Goal: Task Accomplishment & Management: Use online tool/utility

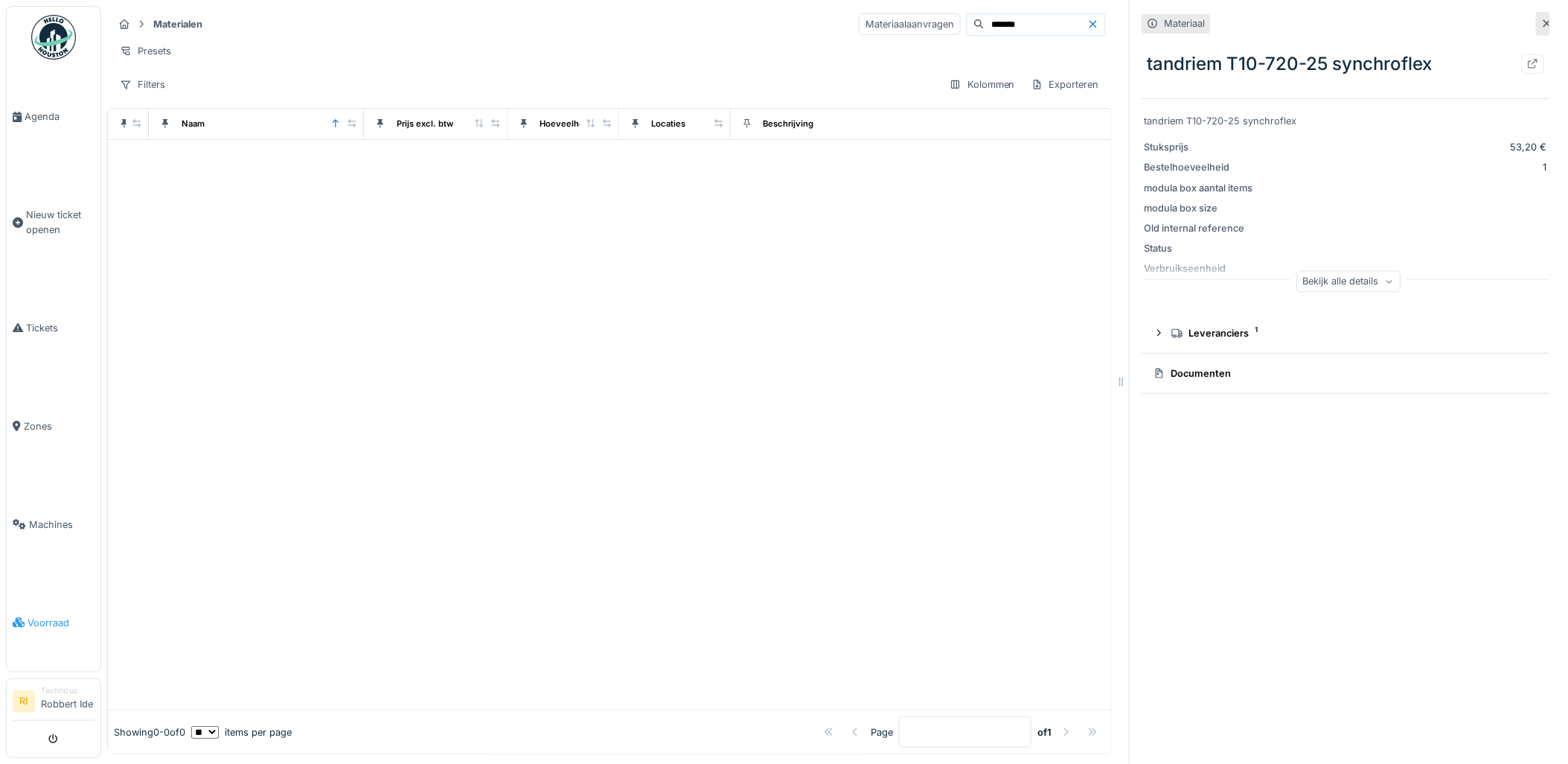
click at [33, 620] on span "Voorraad" at bounding box center [61, 623] width 67 height 14
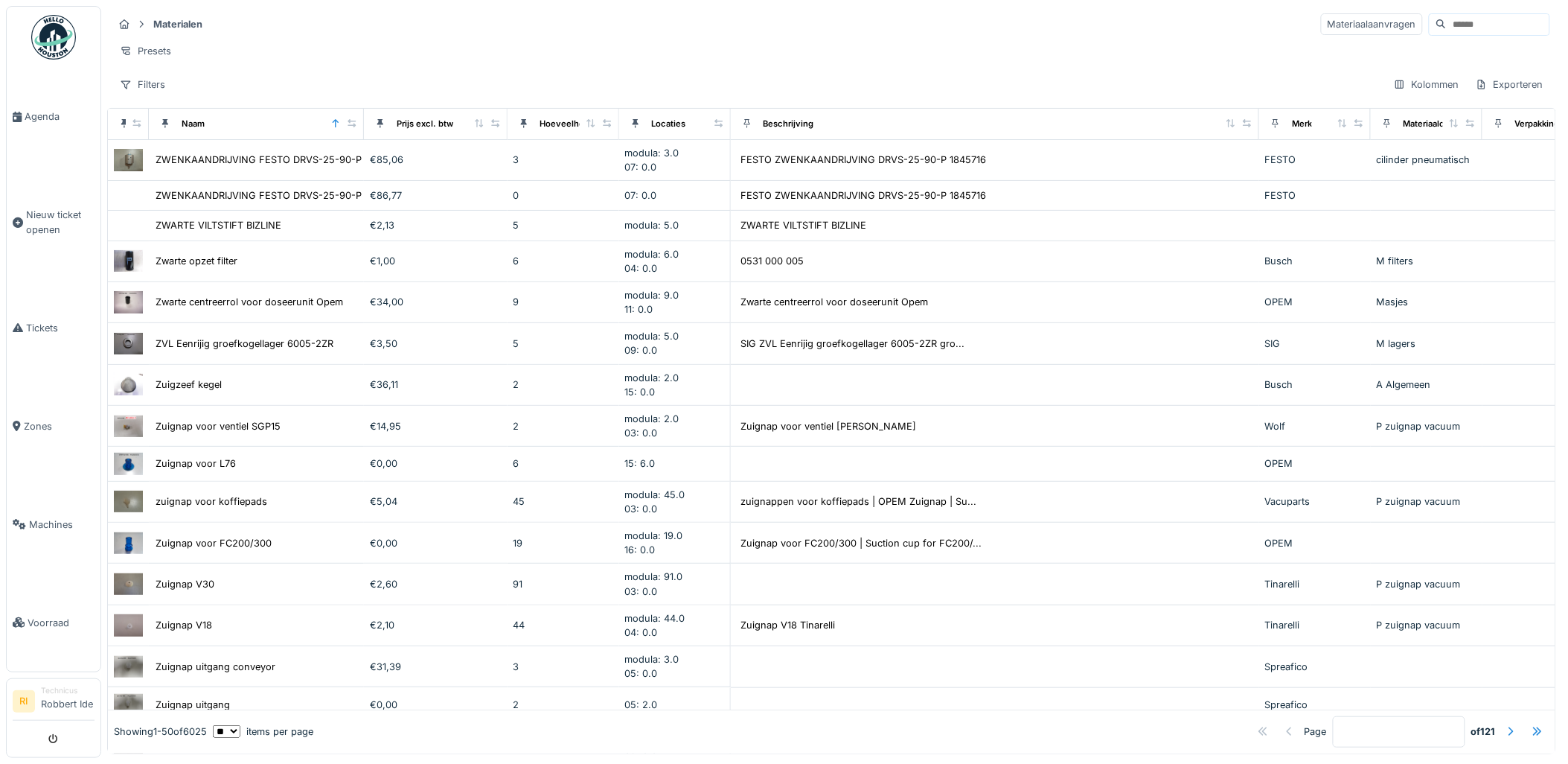
click at [1472, 25] on input at bounding box center [1497, 24] width 102 height 21
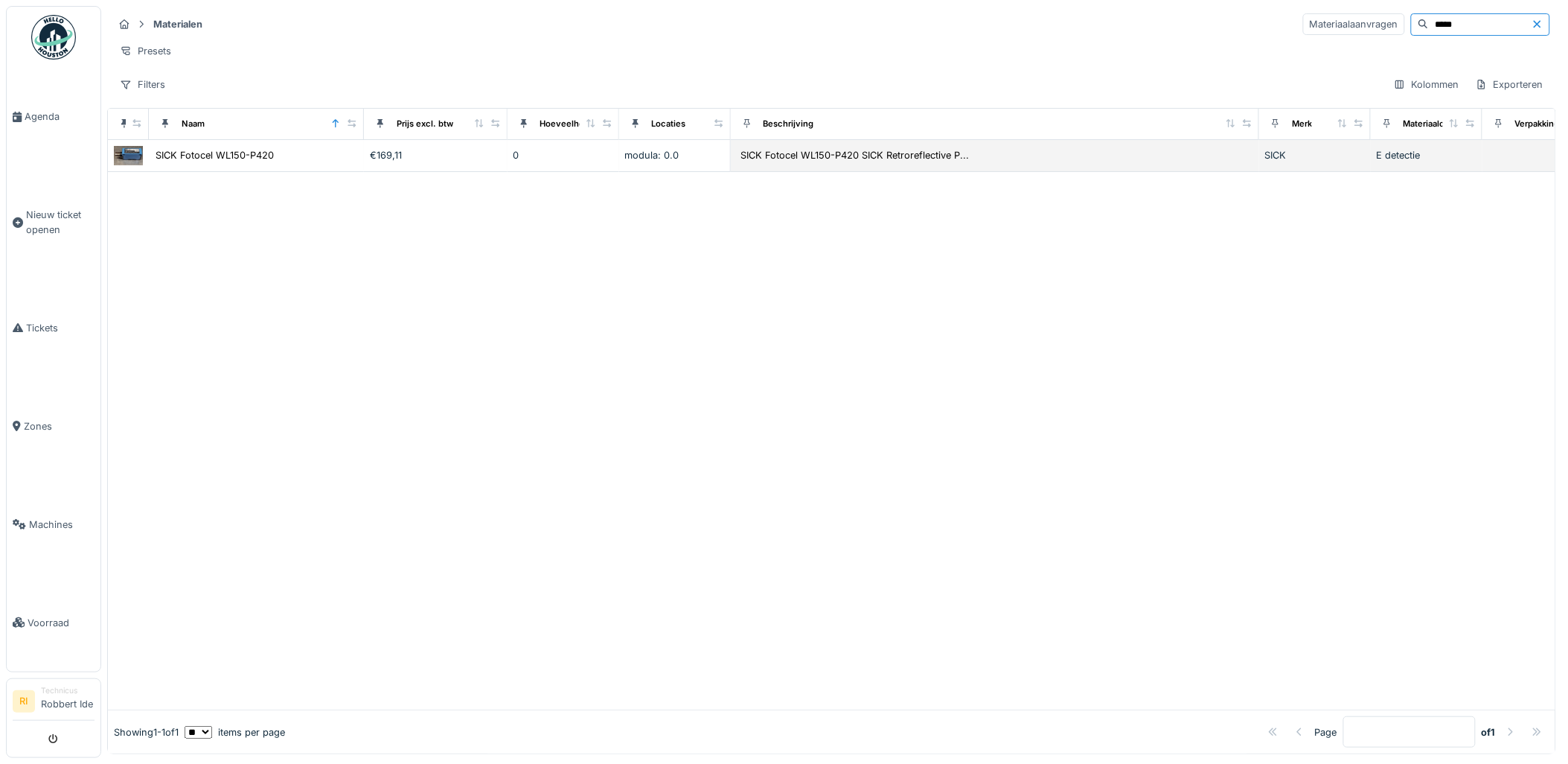
type input "*****"
click at [135, 166] on img at bounding box center [128, 155] width 29 height 20
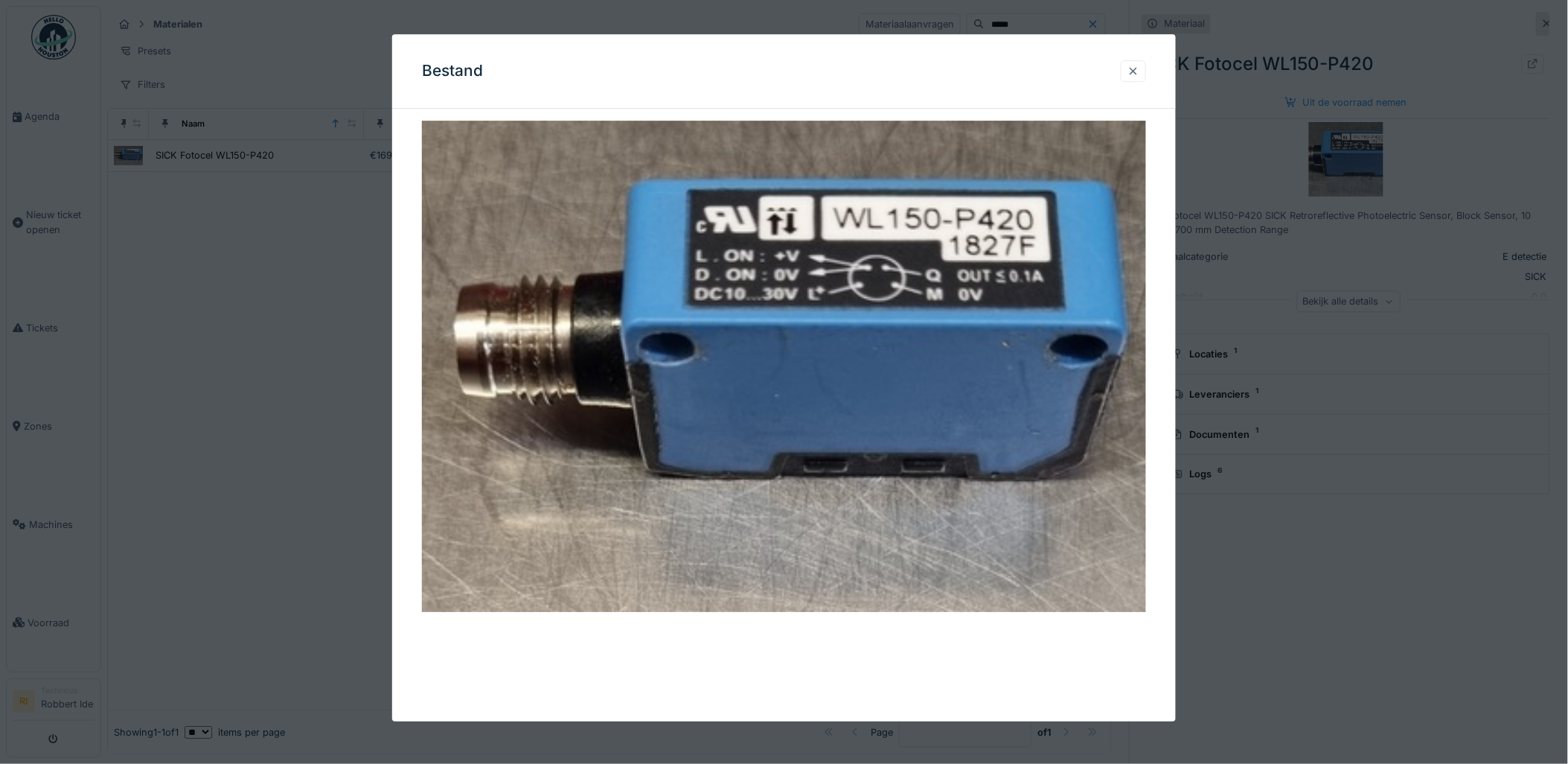
click at [1139, 64] on div at bounding box center [1133, 71] width 12 height 14
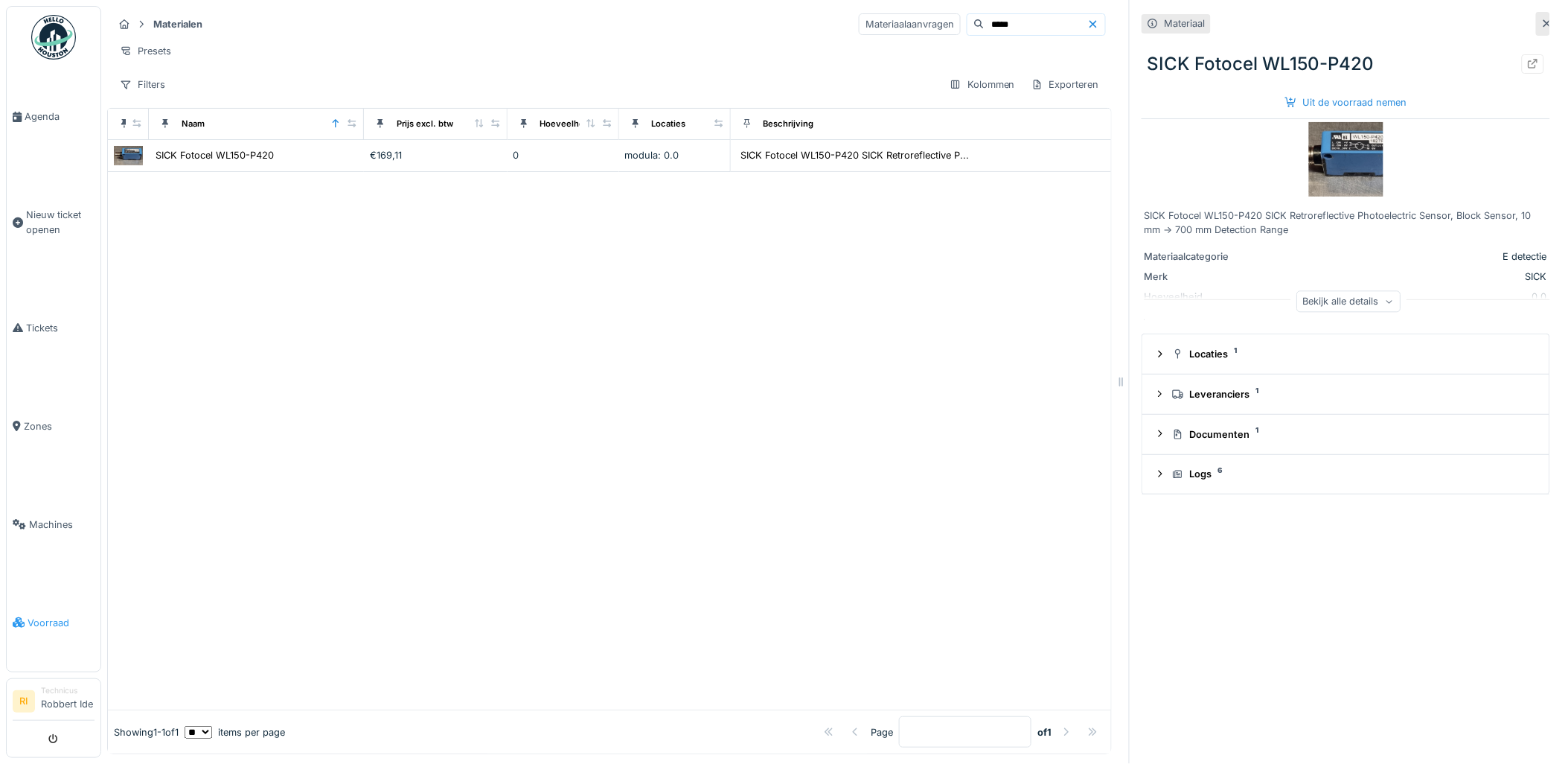
click at [63, 616] on span "Voorraad" at bounding box center [61, 623] width 67 height 14
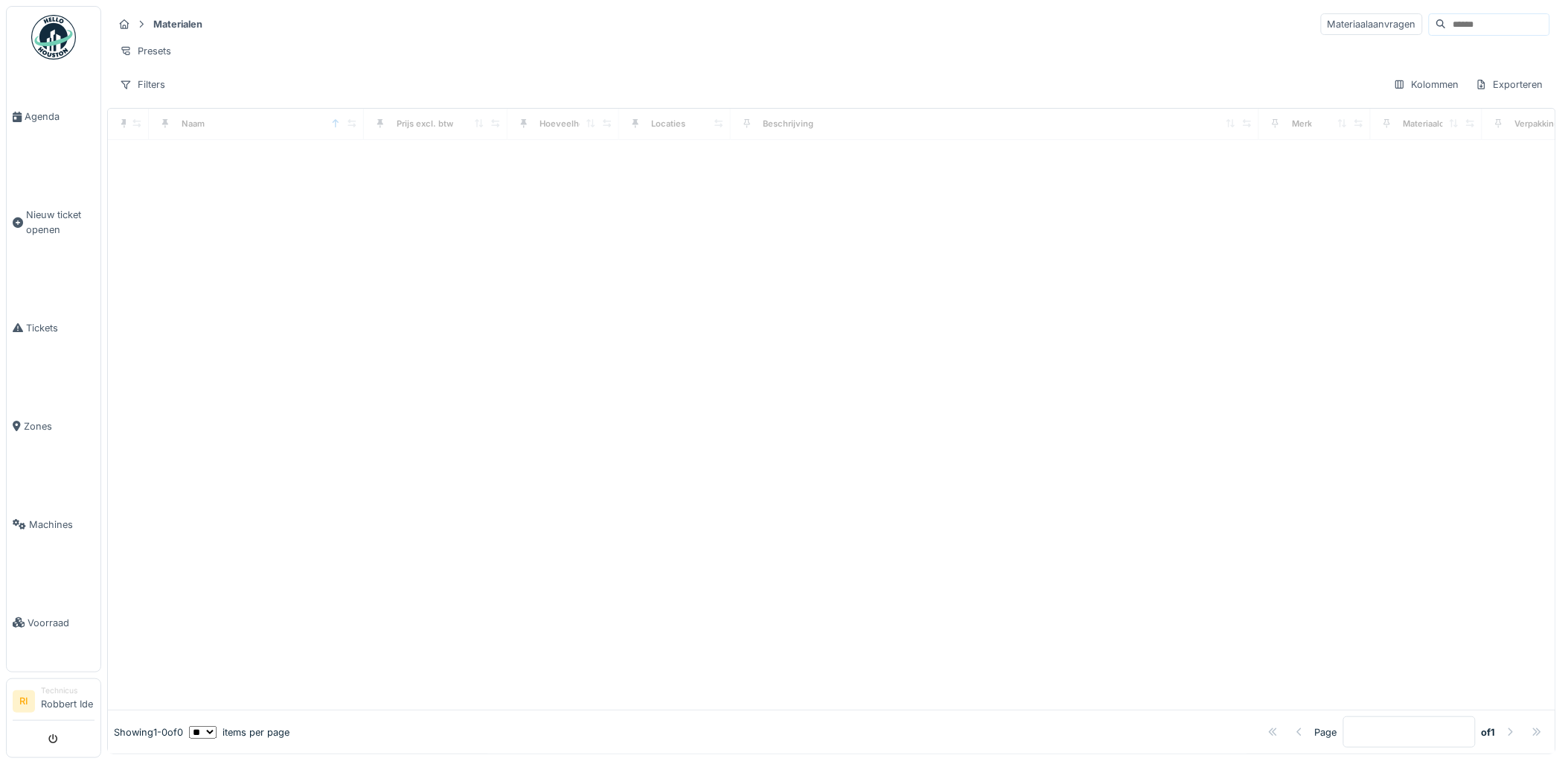
click at [1446, 20] on input at bounding box center [1497, 24] width 102 height 21
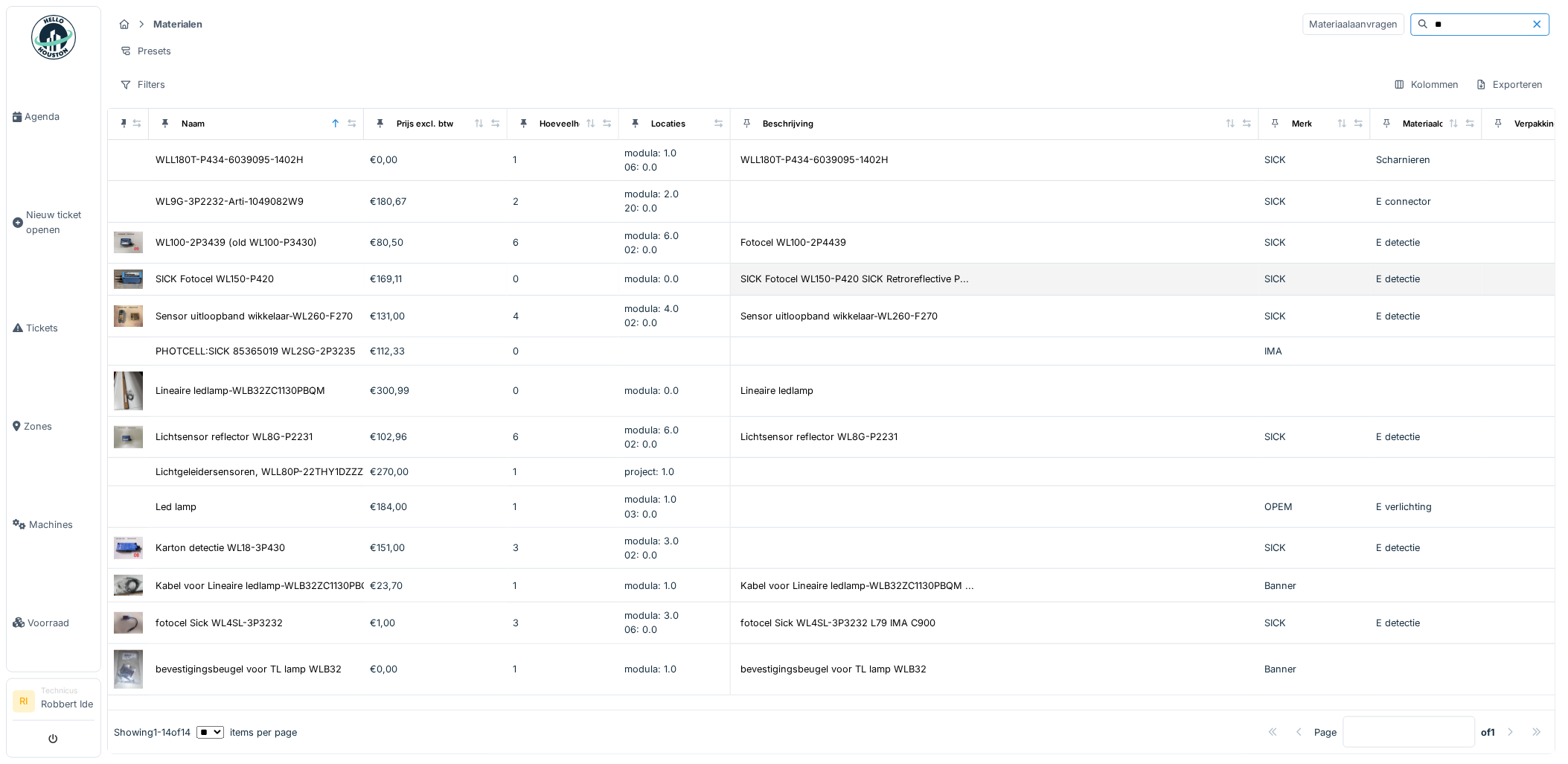
scroll to position [23, 0]
type input "**"
click at [234, 272] on div "SICK Fotocel WL150-P420" at bounding box center [215, 279] width 119 height 14
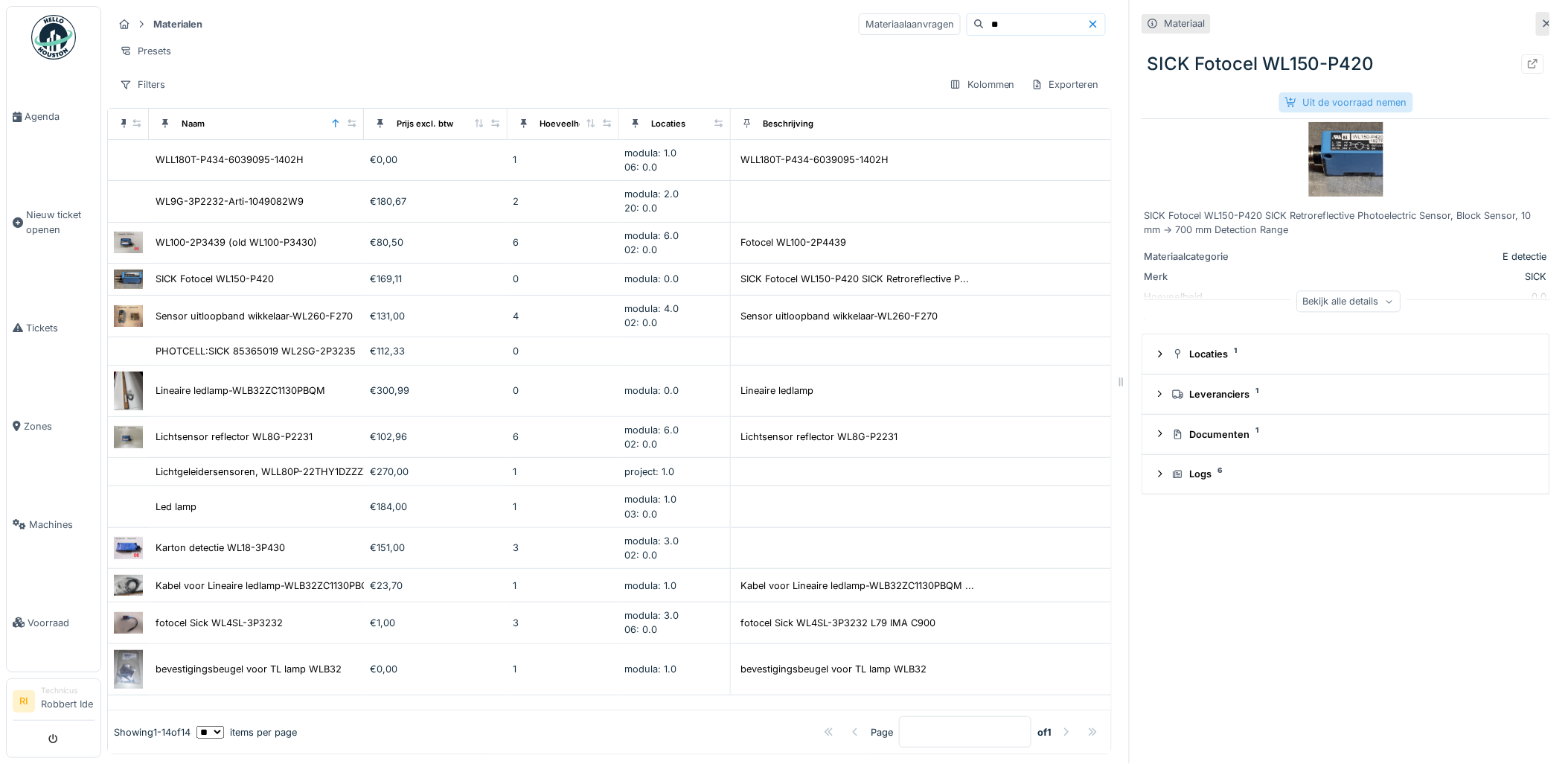
click at [1358, 102] on div "Uit de voorraad nemen" at bounding box center [1346, 102] width 134 height 20
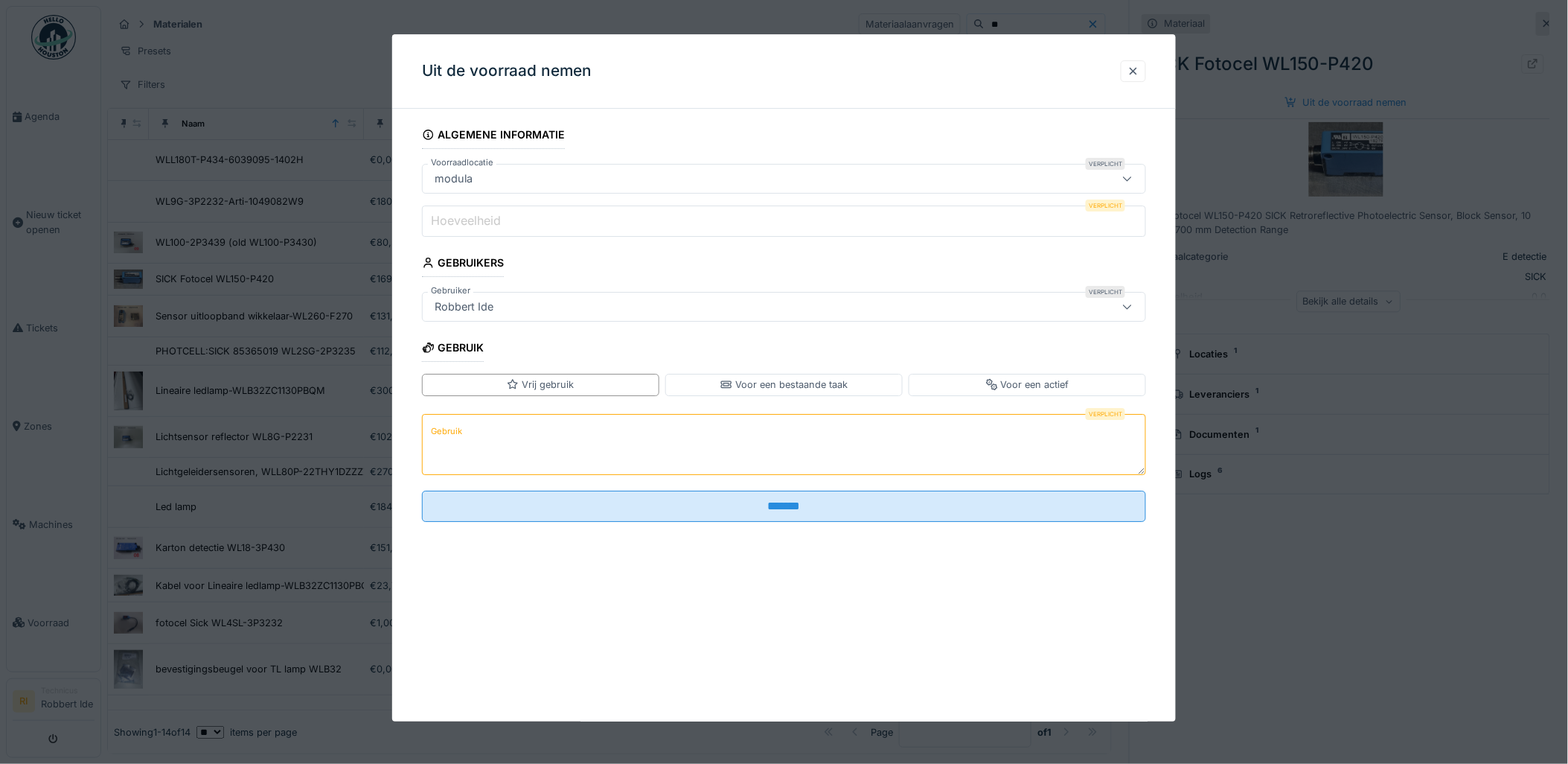
click at [546, 231] on input "Hoeveelheid" at bounding box center [784, 221] width 725 height 31
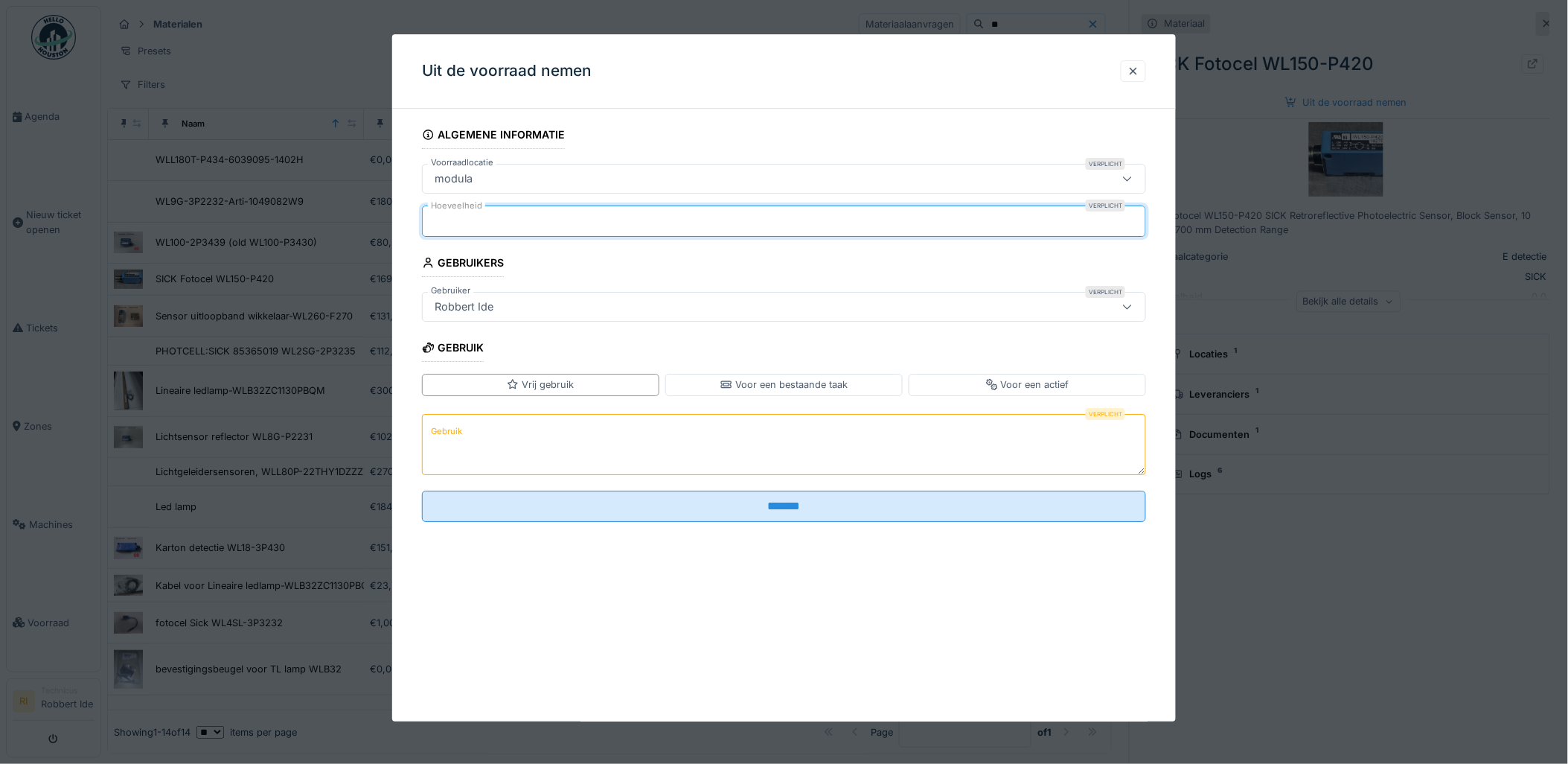
type input "*"
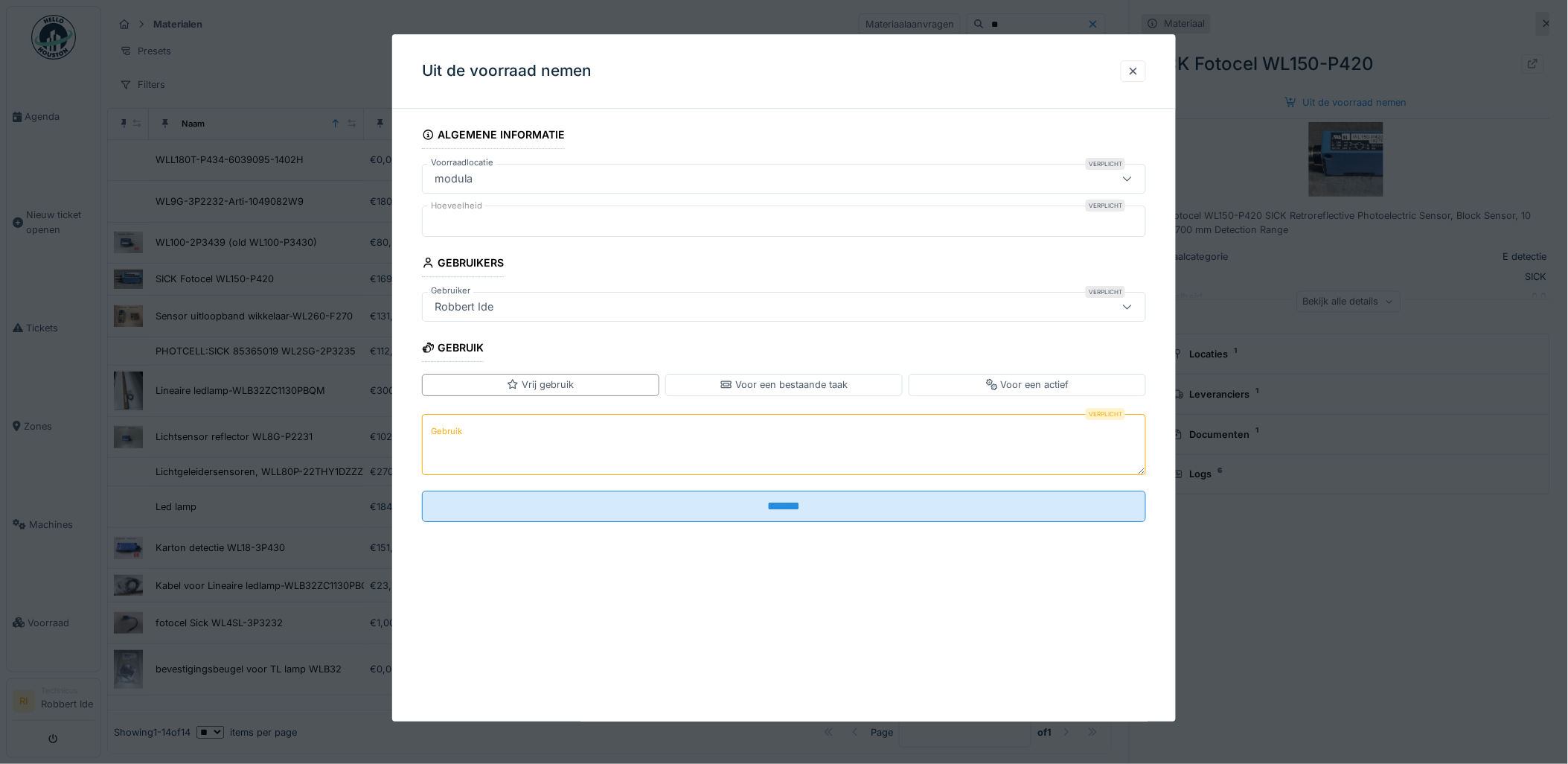
click at [473, 455] on textarea "Gebruik" at bounding box center [784, 444] width 725 height 61
type textarea "***"
click at [515, 308] on div "Robbert Ide" at bounding box center [743, 306] width 628 height 16
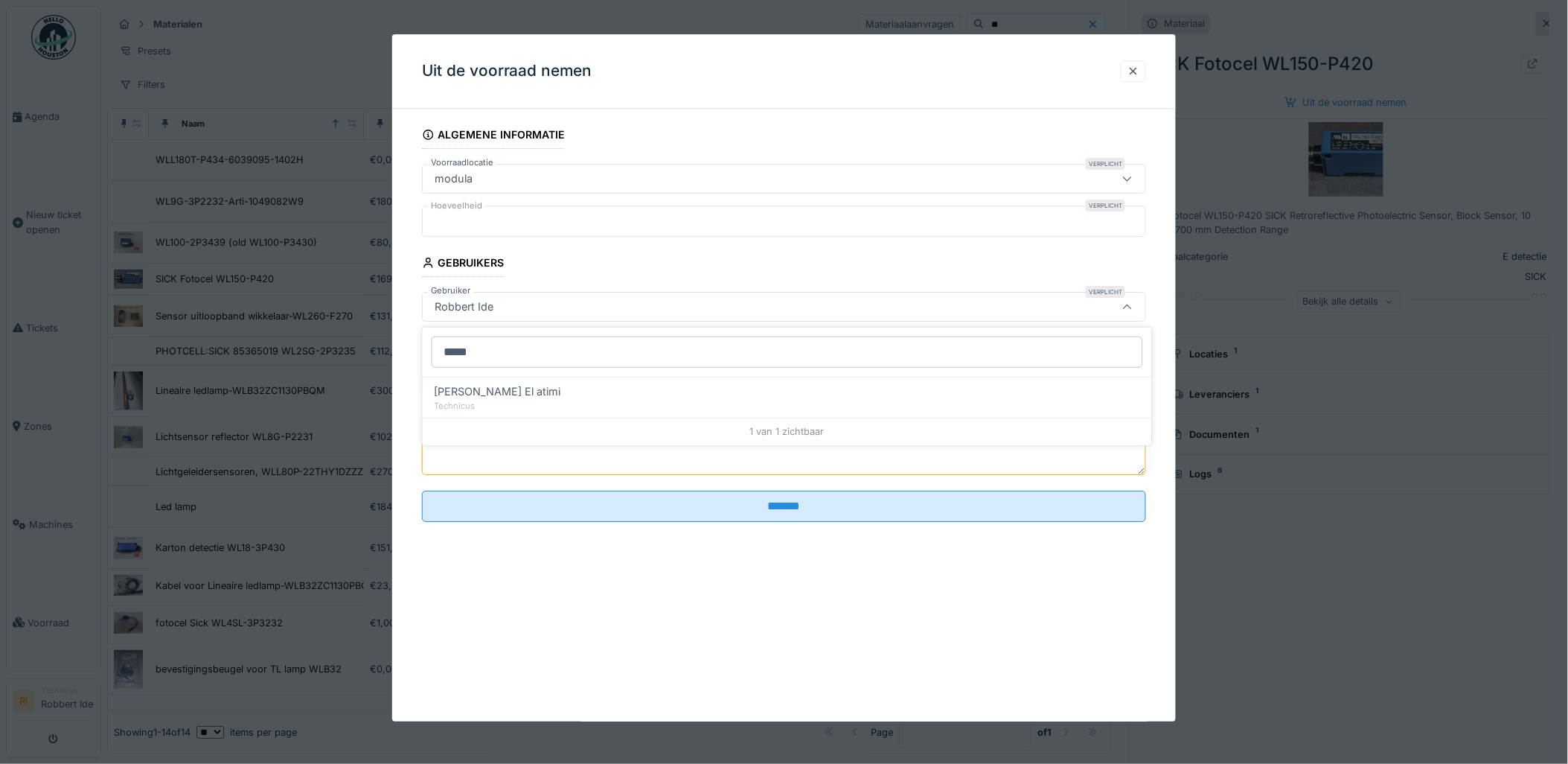
type input "*****"
click at [491, 400] on div "Technicus" at bounding box center [786, 405] width 705 height 12
type input "****"
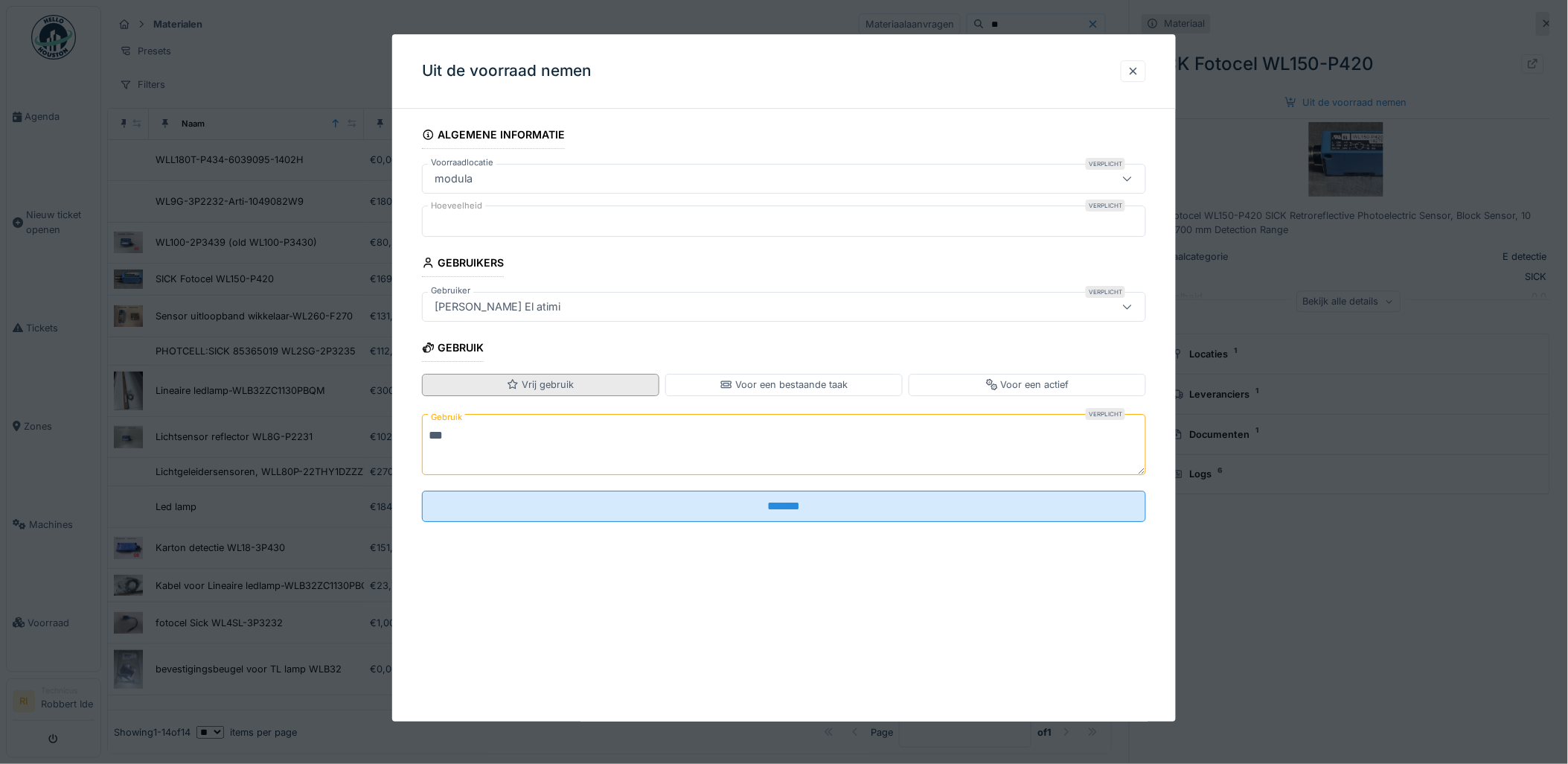
click at [561, 386] on div "Vrij gebruik" at bounding box center [540, 384] width 67 height 14
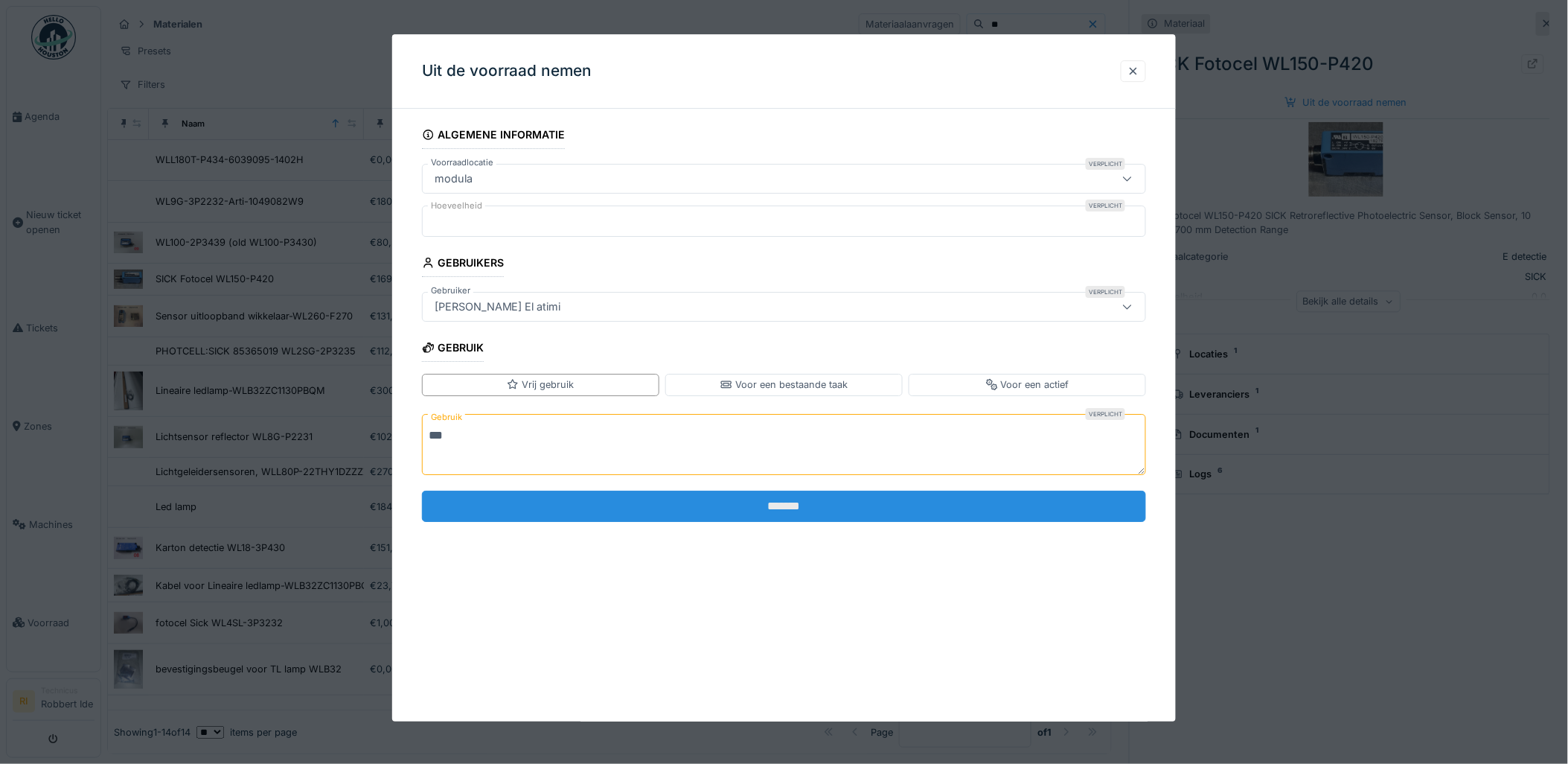
click at [608, 500] on input "*******" at bounding box center [784, 506] width 725 height 31
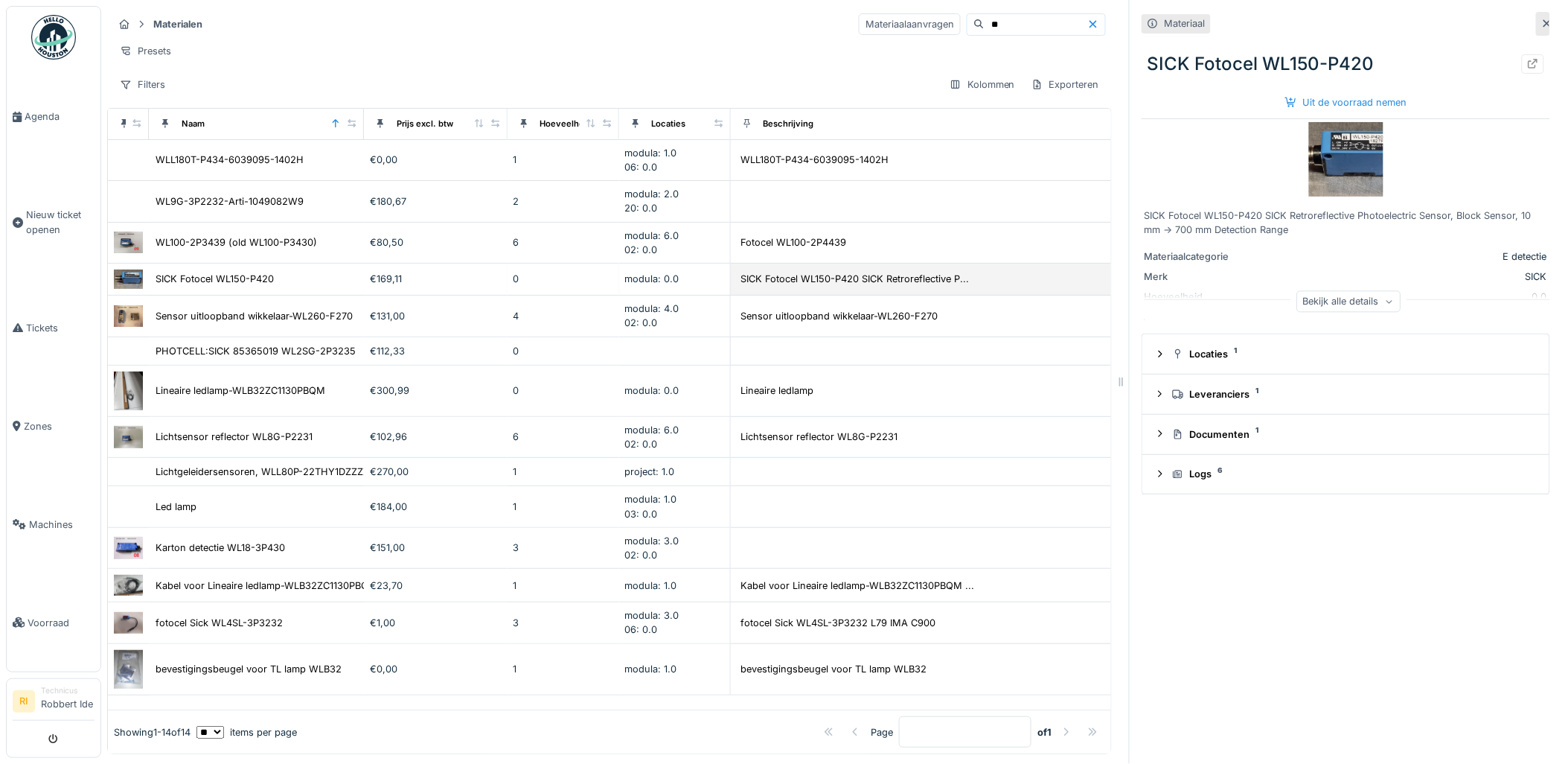
click at [294, 273] on div "SICK Fotocel WL150-P420" at bounding box center [256, 279] width 203 height 16
click at [1381, 95] on div "Uit de voorraad nemen" at bounding box center [1346, 102] width 134 height 20
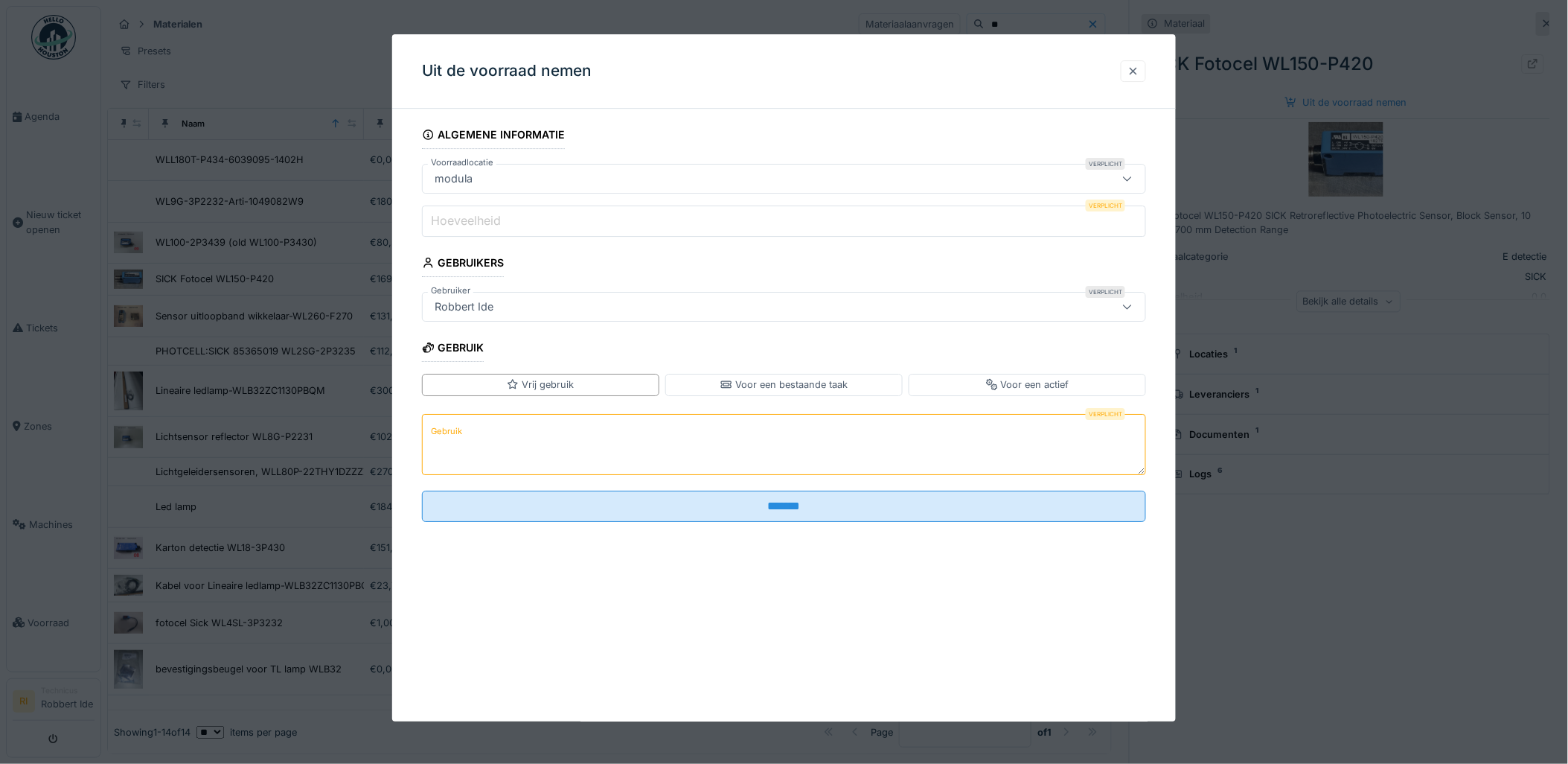
click at [1139, 67] on div at bounding box center [1133, 71] width 12 height 14
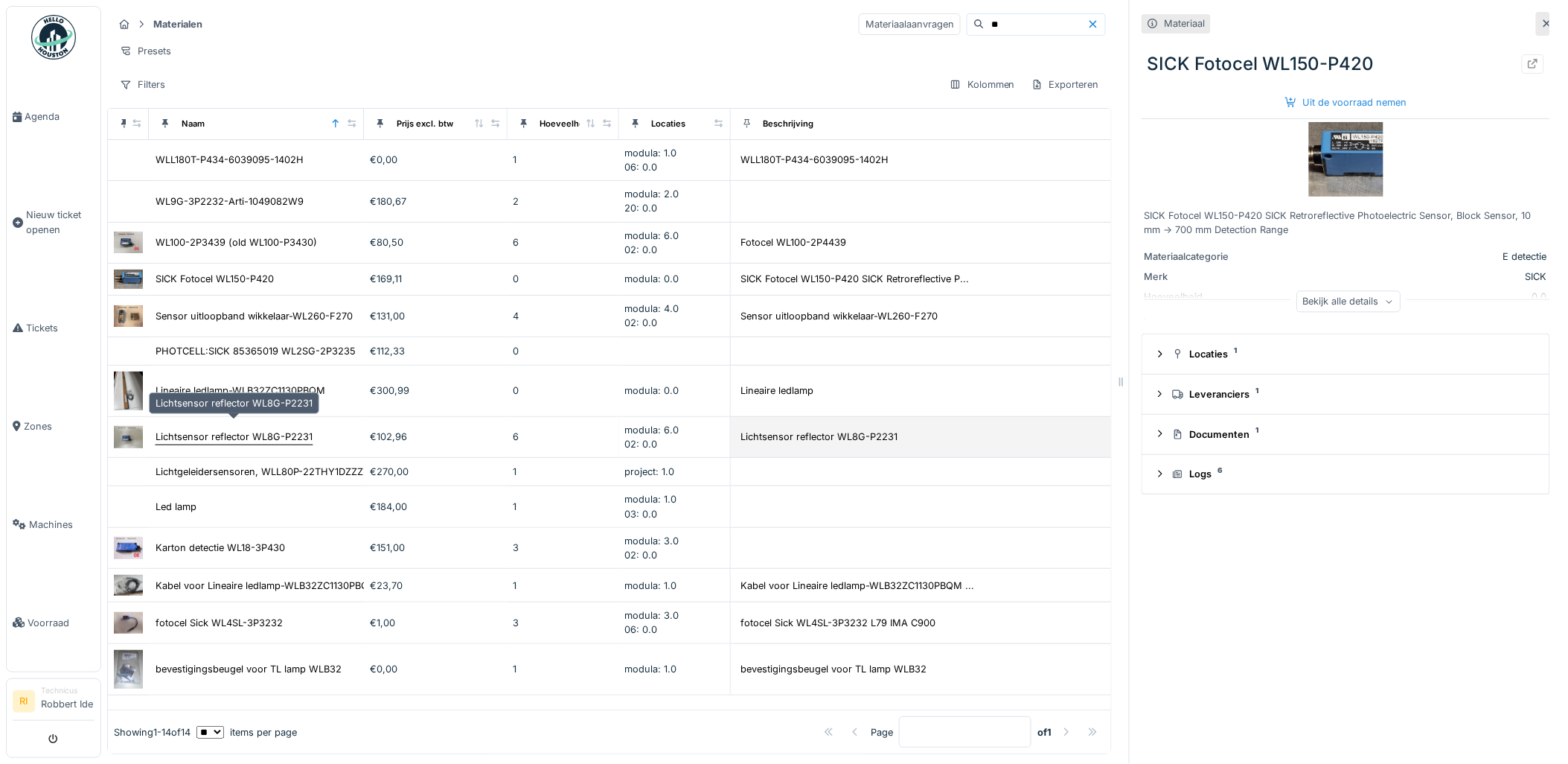
click at [239, 430] on div "Lichtsensor reflector WL8G-P2231" at bounding box center [233, 437] width 157 height 14
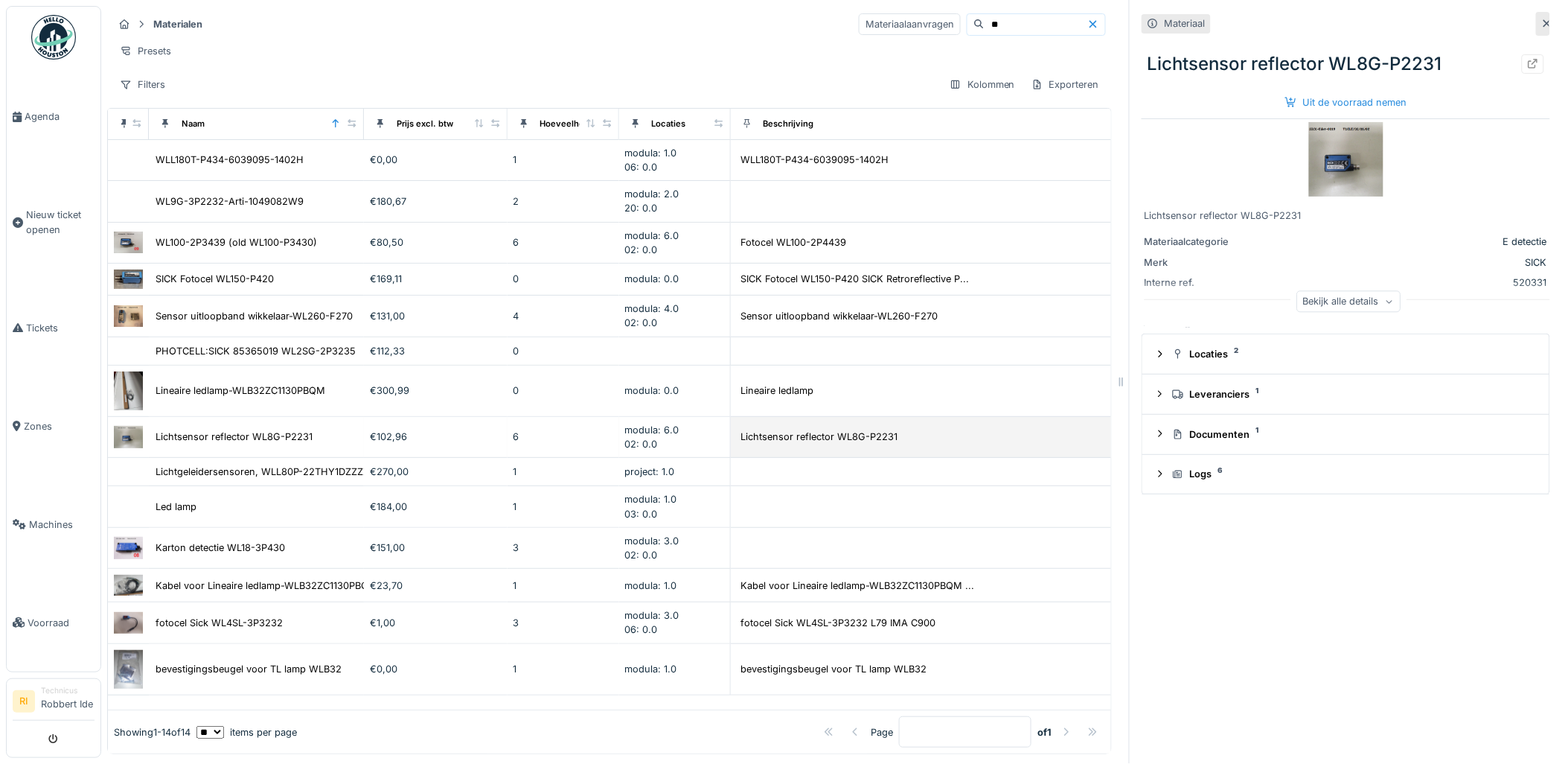
click at [127, 426] on img at bounding box center [128, 437] width 29 height 22
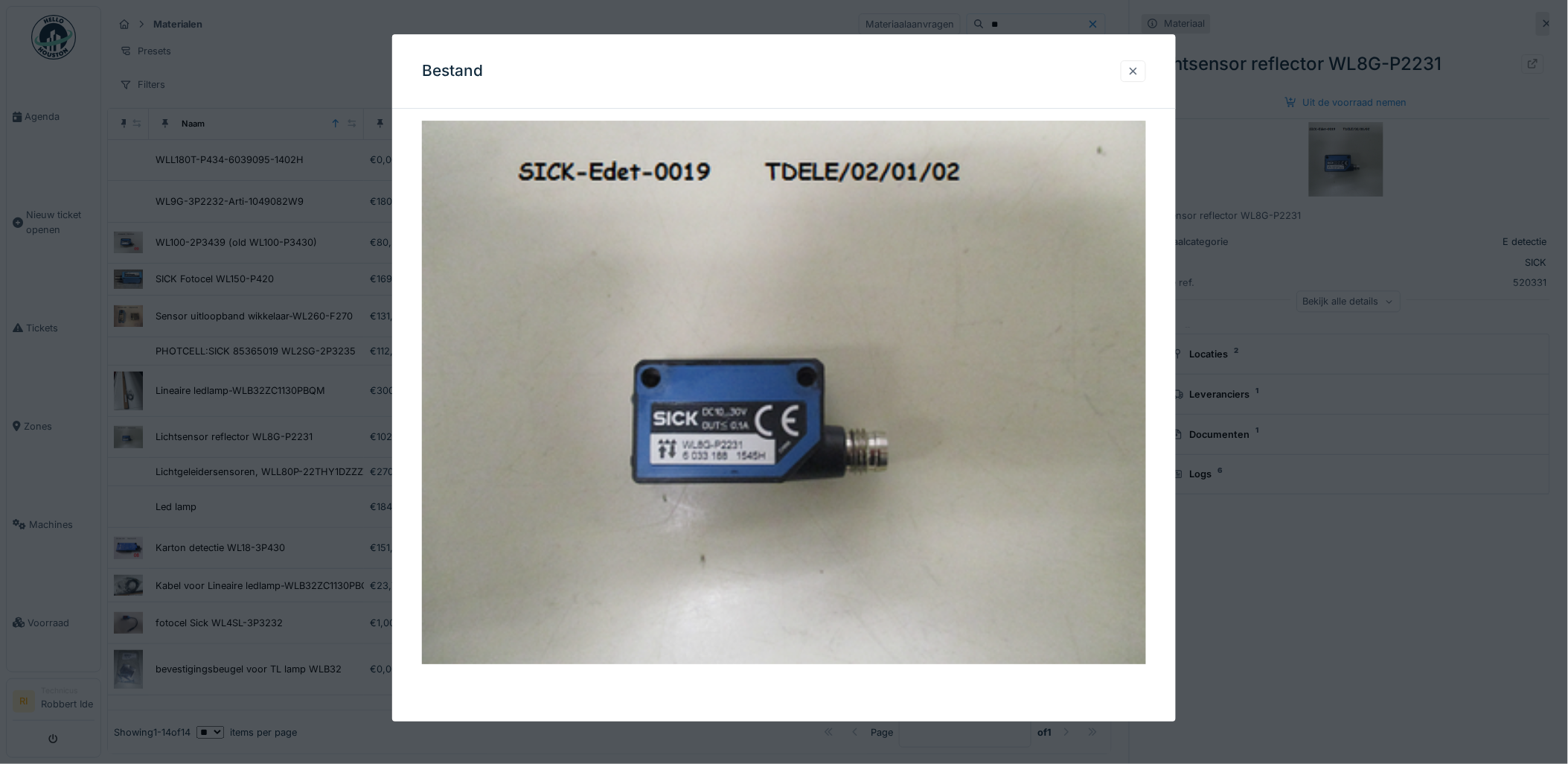
click at [1137, 66] on div at bounding box center [1133, 71] width 12 height 14
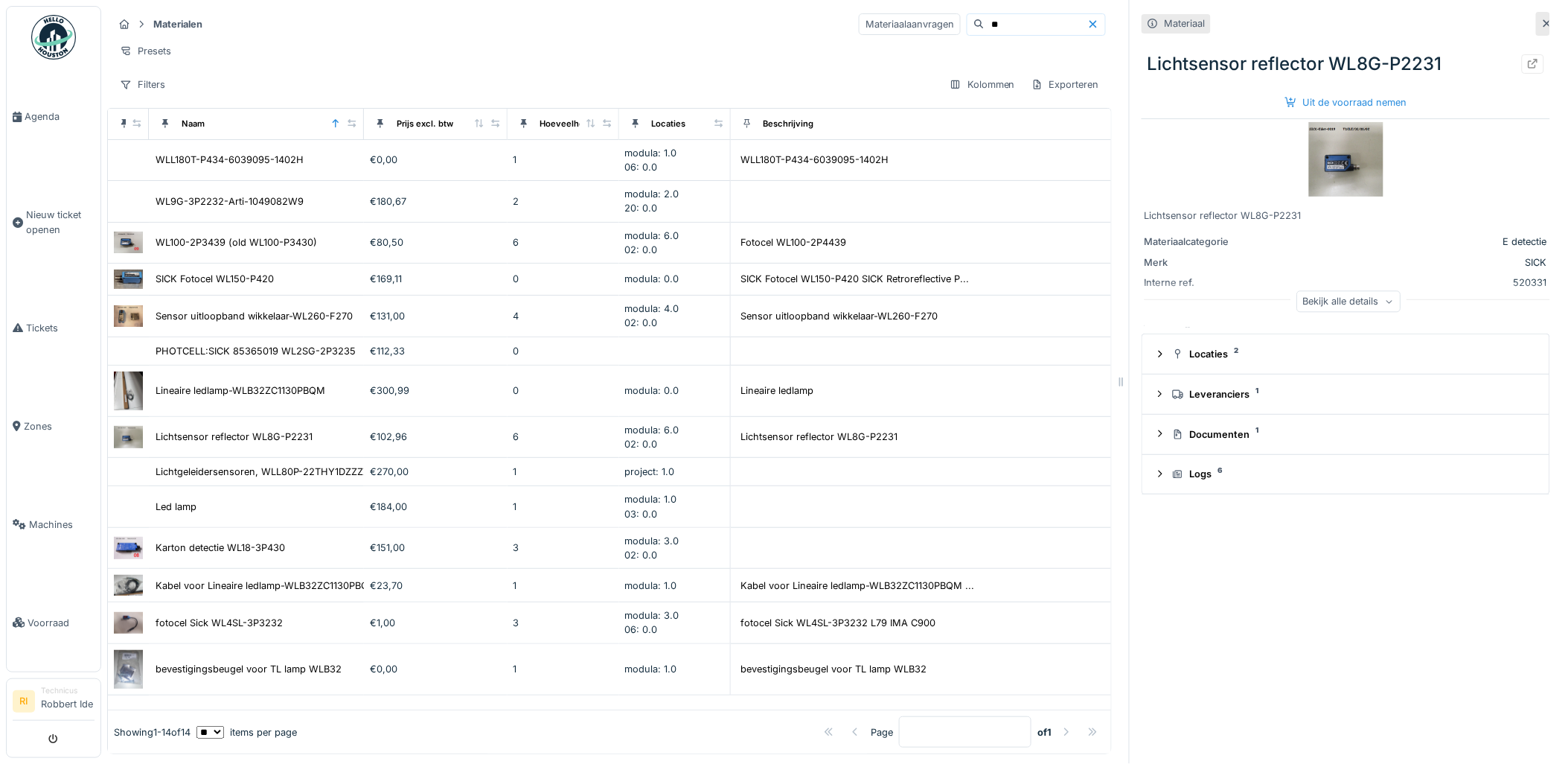
click at [989, 37] on div "Materialen Materiaalaanvragen ** Presets Filters Kolommen Exporteren" at bounding box center [609, 54] width 1004 height 96
click at [985, 25] on input "**" at bounding box center [1035, 24] width 102 height 21
type input "*"
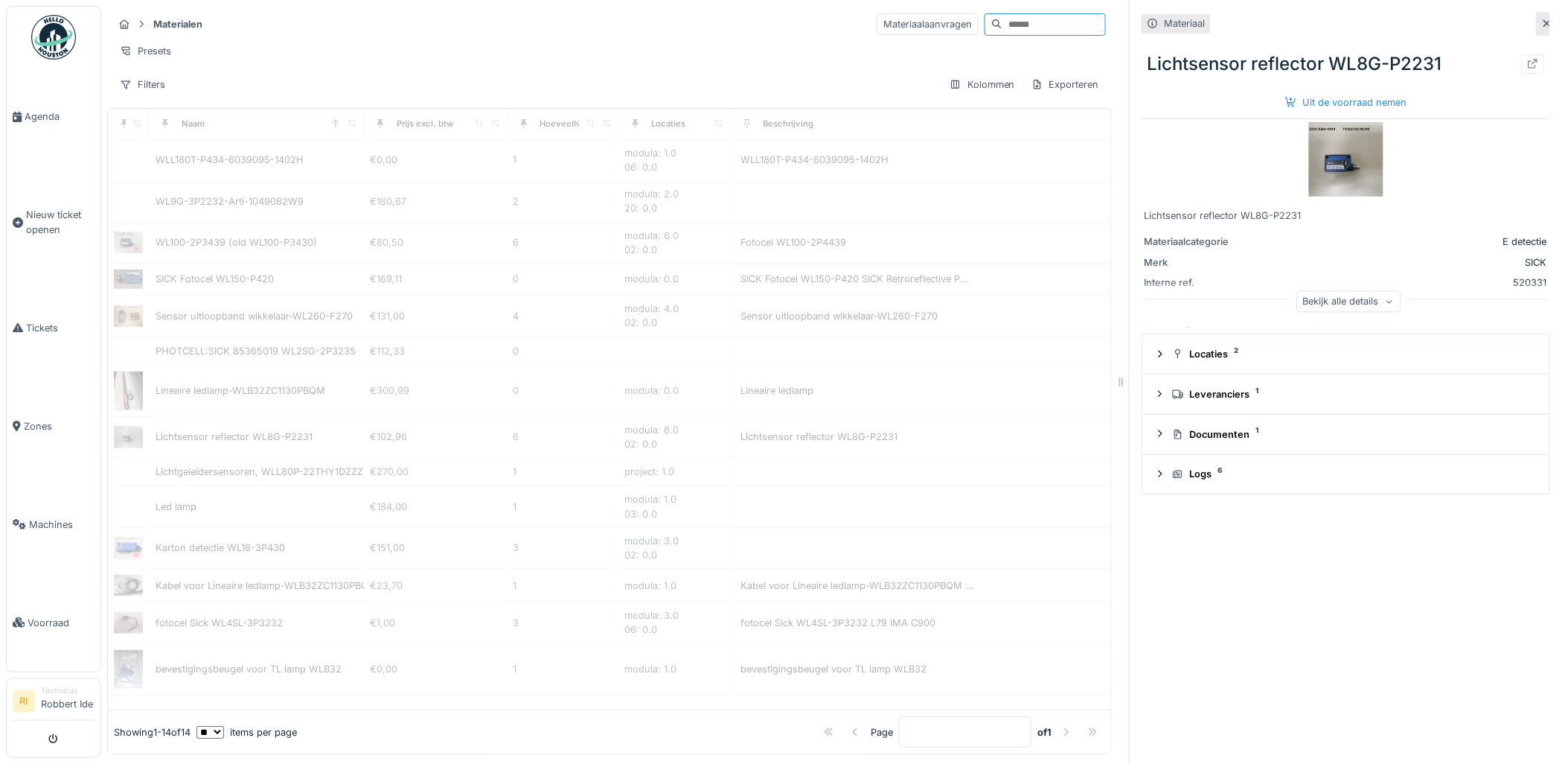
click at [1003, 23] on input at bounding box center [1053, 24] width 102 height 21
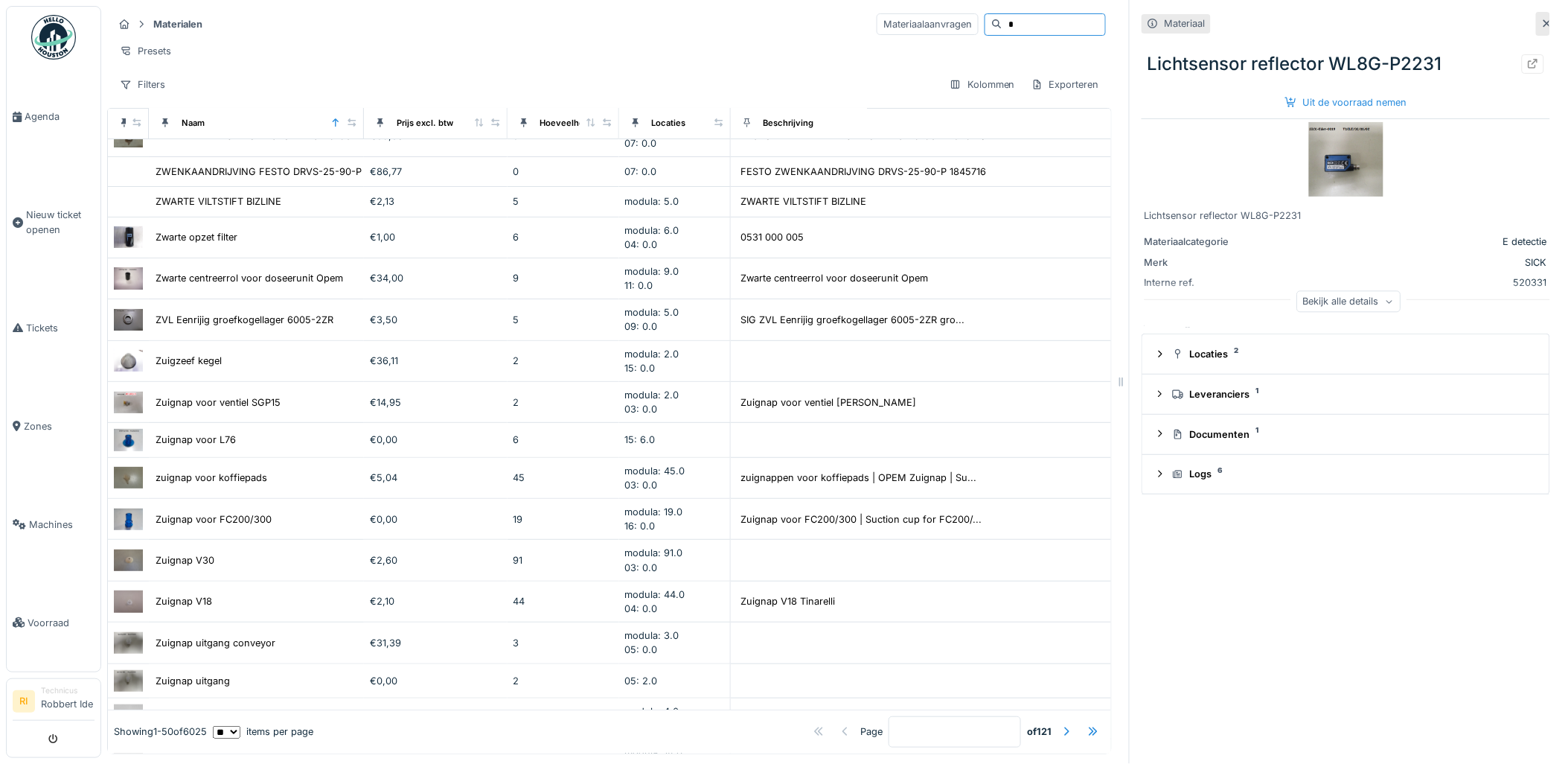
type input "**"
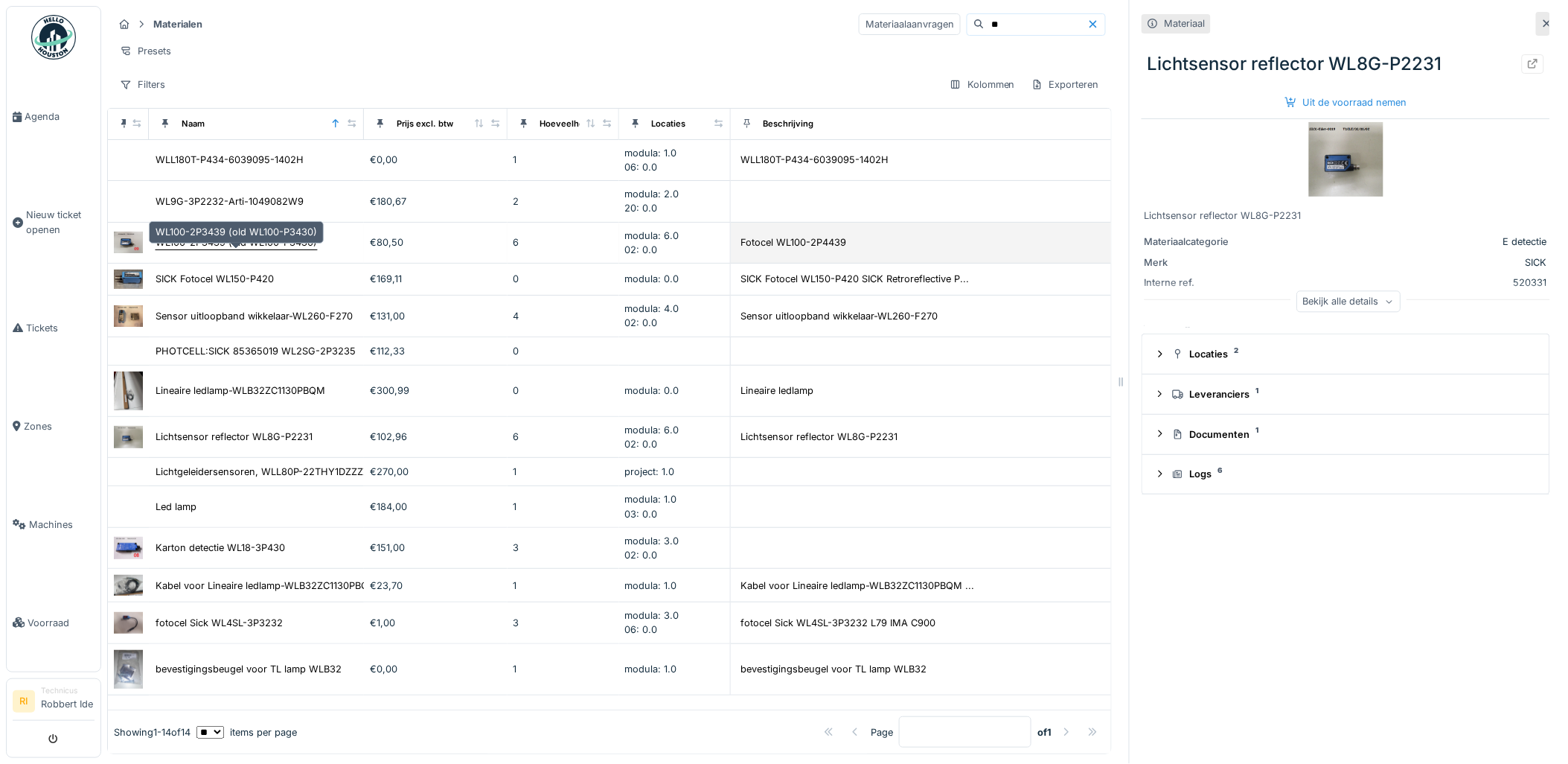
click at [169, 249] on div "WL100-2P3439 (old WL100-P3430)" at bounding box center [236, 242] width 162 height 14
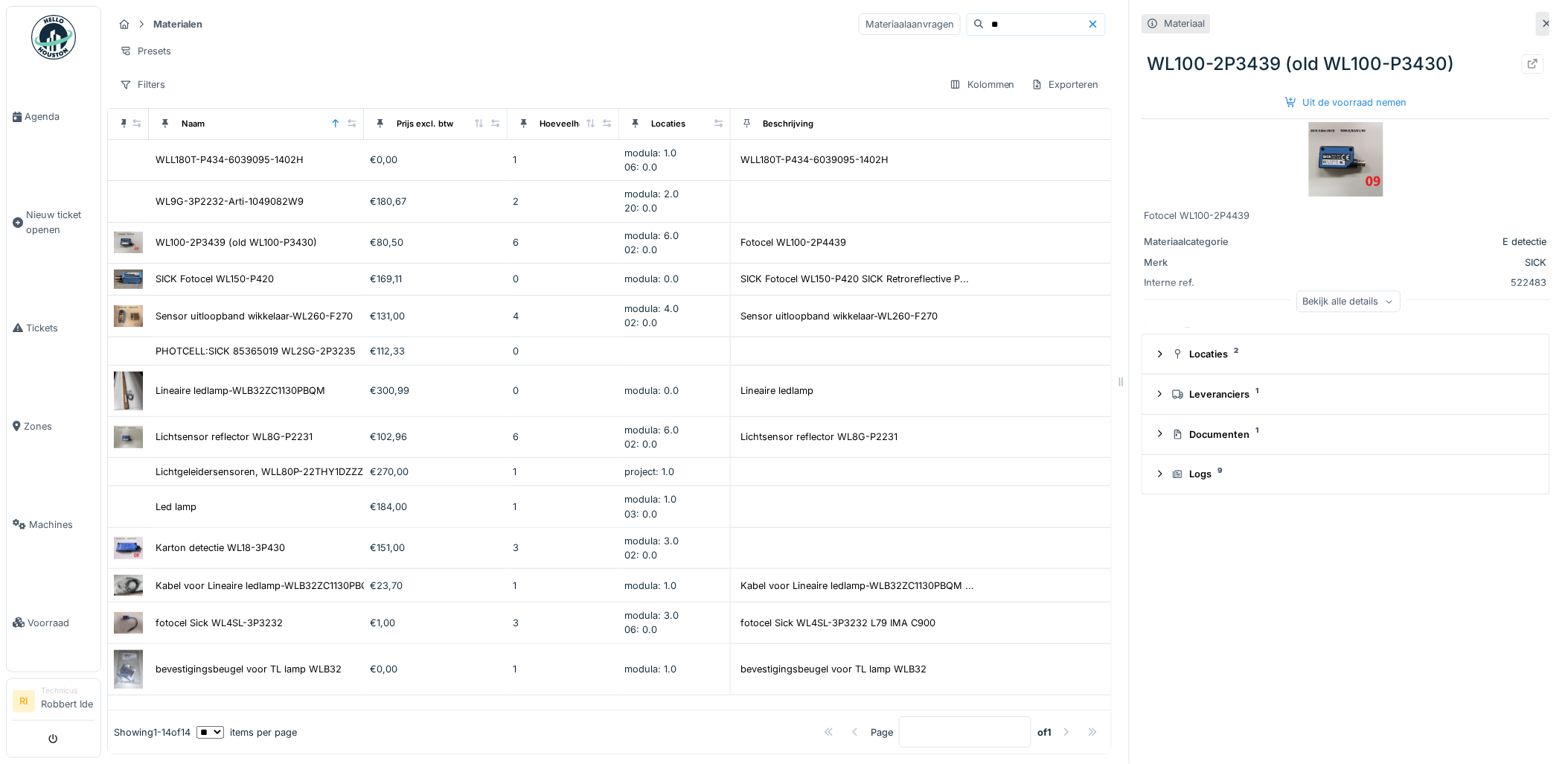
click at [1320, 145] on img at bounding box center [1345, 159] width 74 height 74
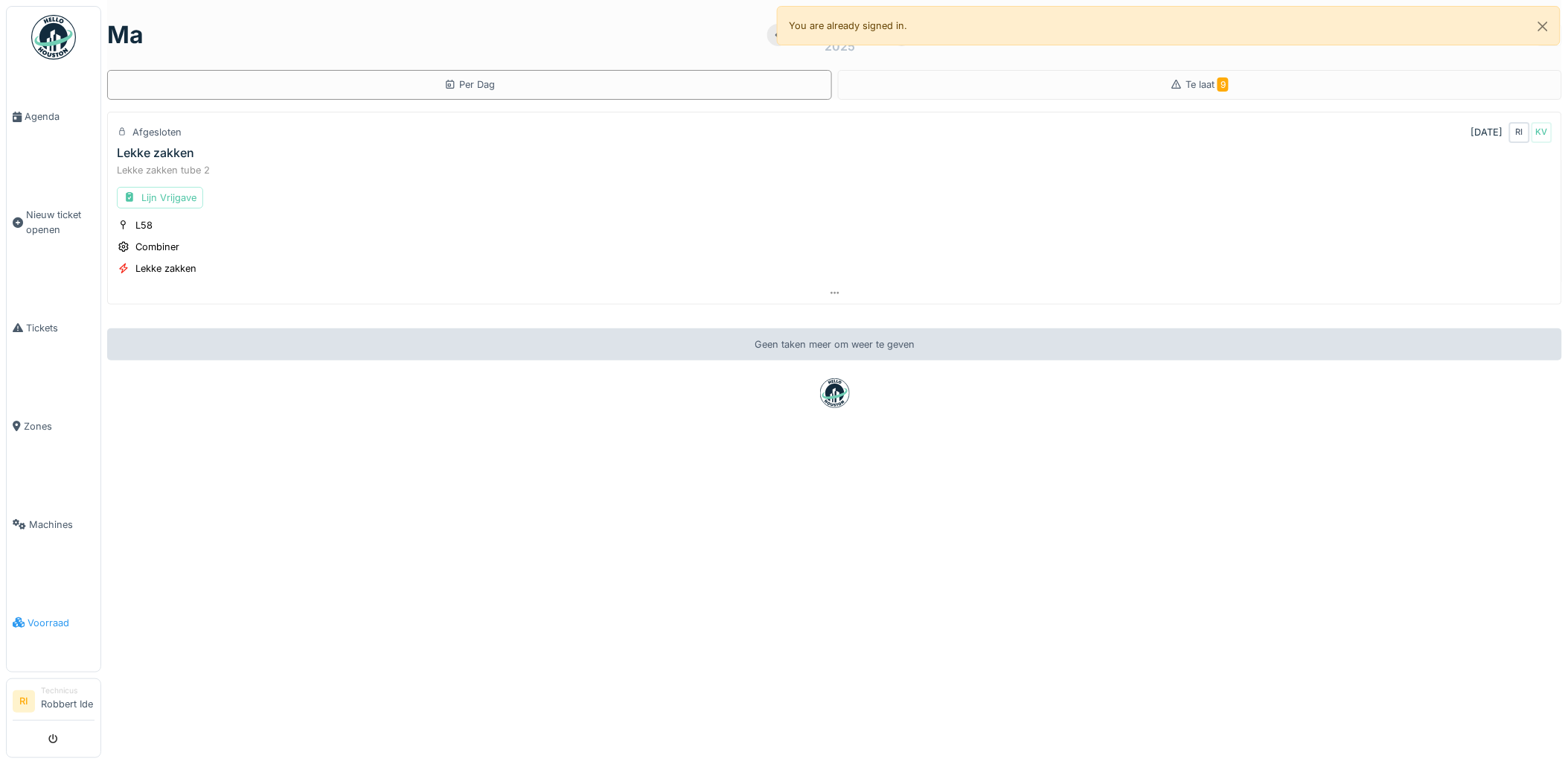
click at [30, 621] on span "Voorraad" at bounding box center [61, 623] width 67 height 14
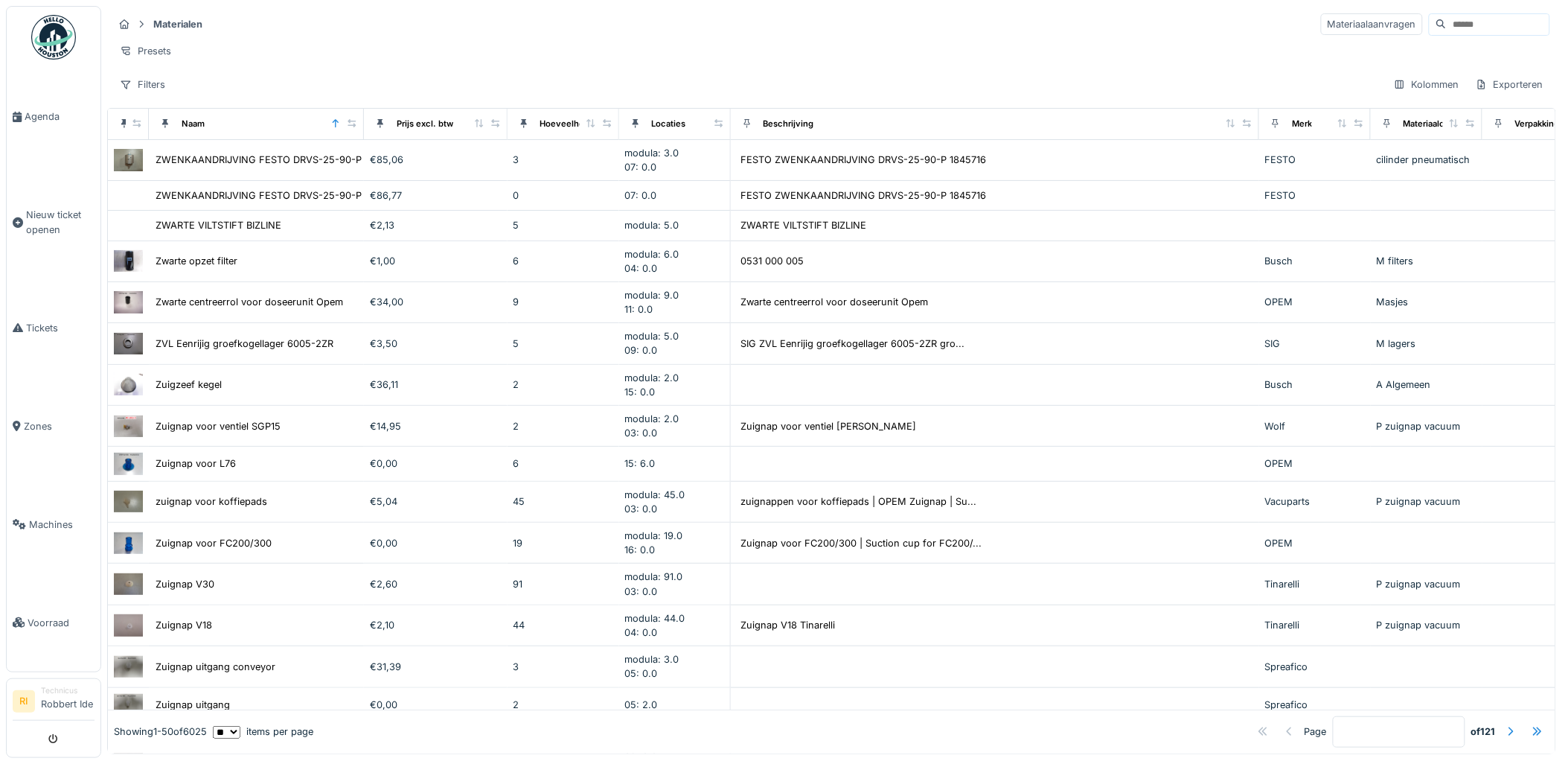
click at [1446, 23] on input at bounding box center [1497, 24] width 102 height 21
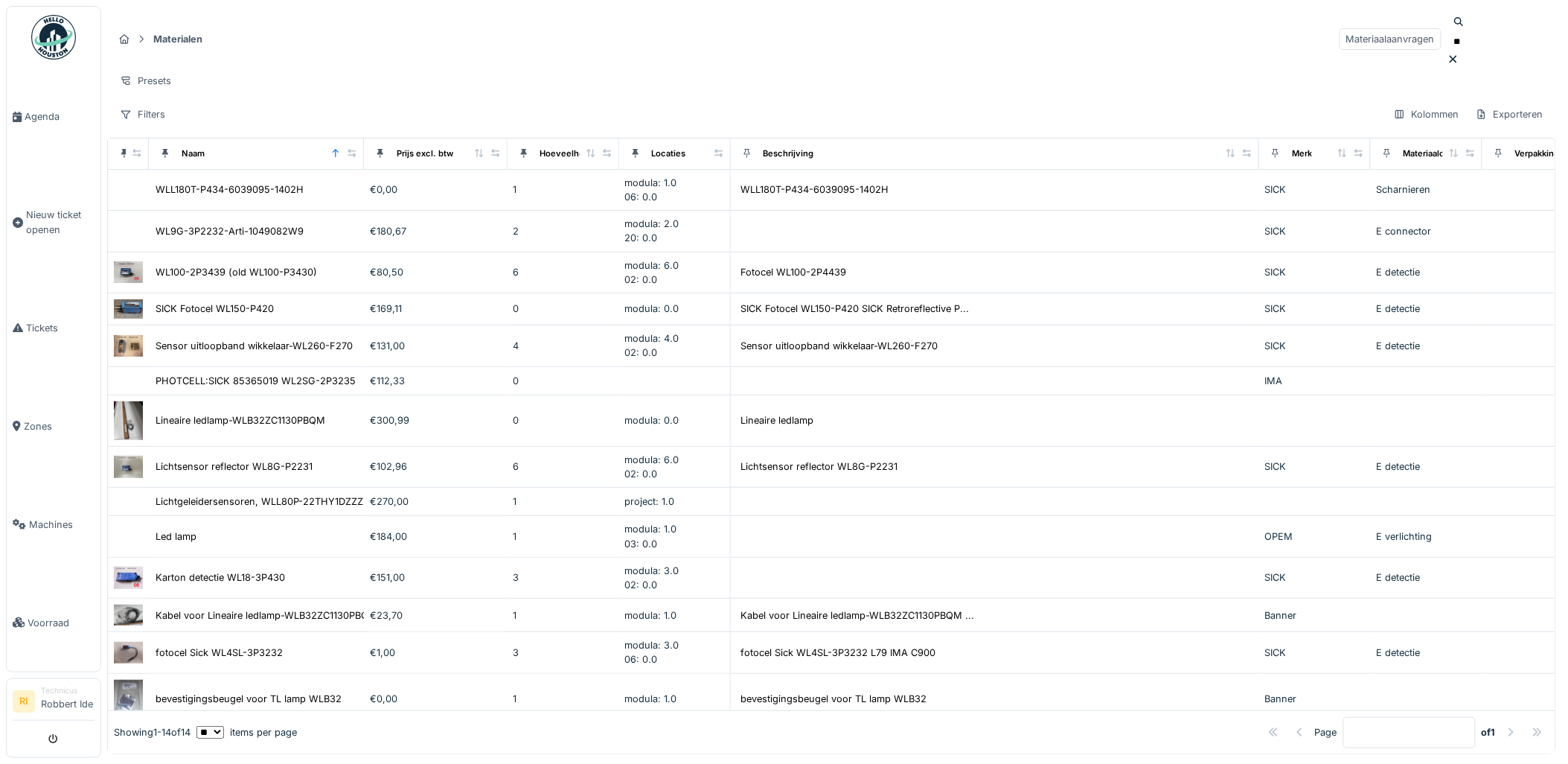
type input "*"
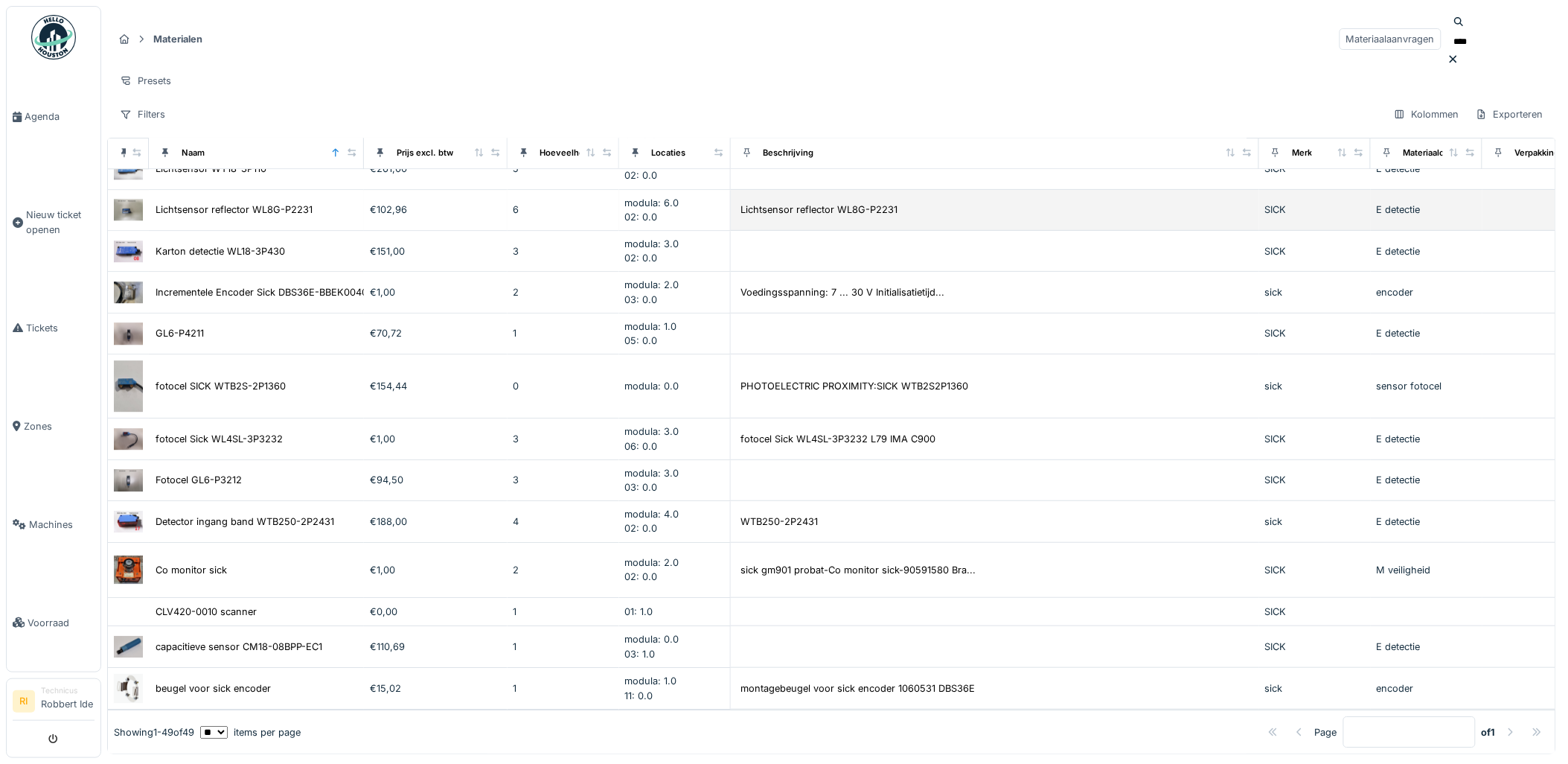
scroll to position [9, 0]
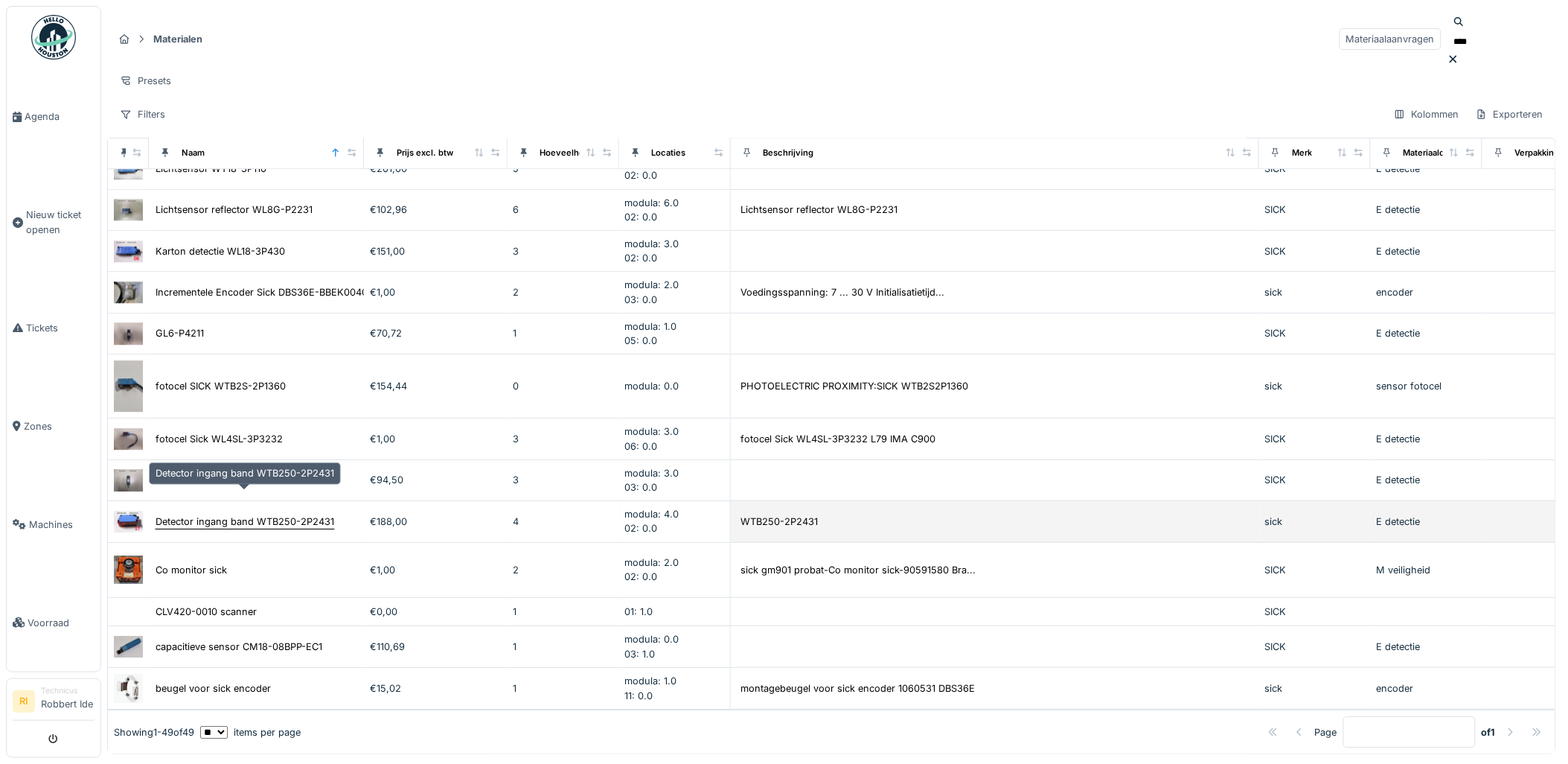
type input "****"
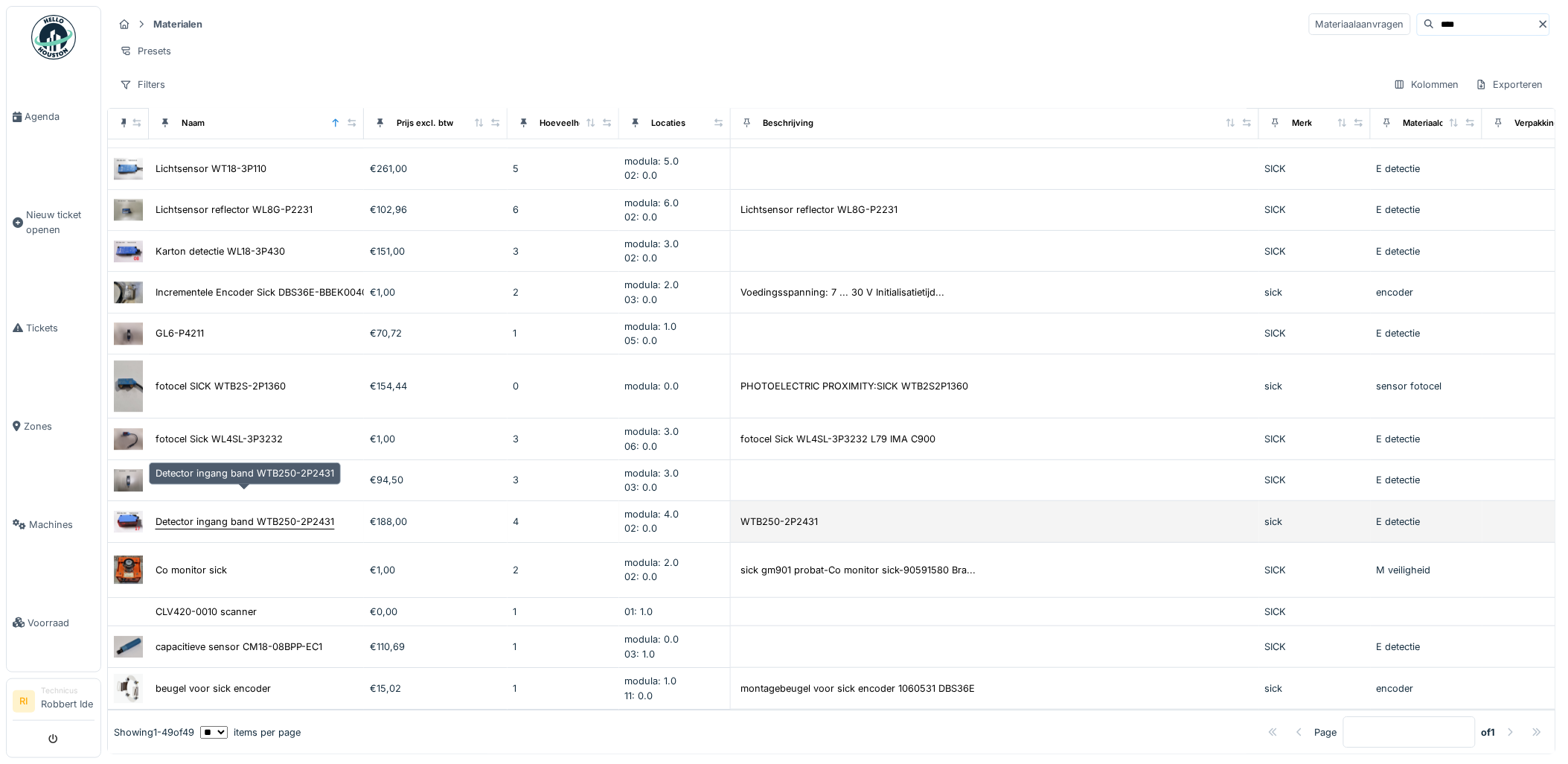
click at [299, 514] on div "Detector ingang band WTB250-2P2431" at bounding box center [244, 521] width 179 height 14
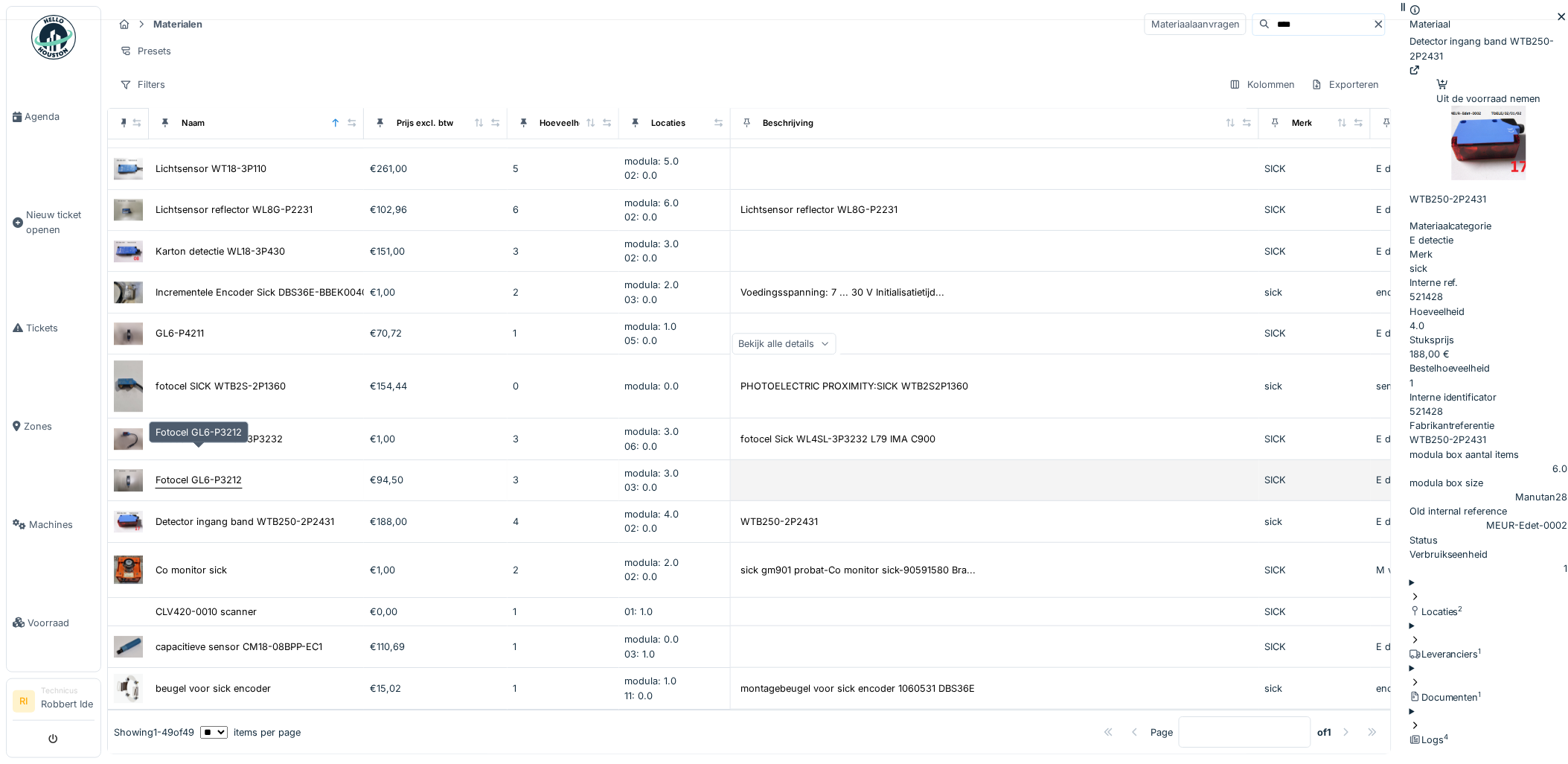
click at [194, 473] on div "Fotocel GL6-P3212" at bounding box center [198, 480] width 87 height 14
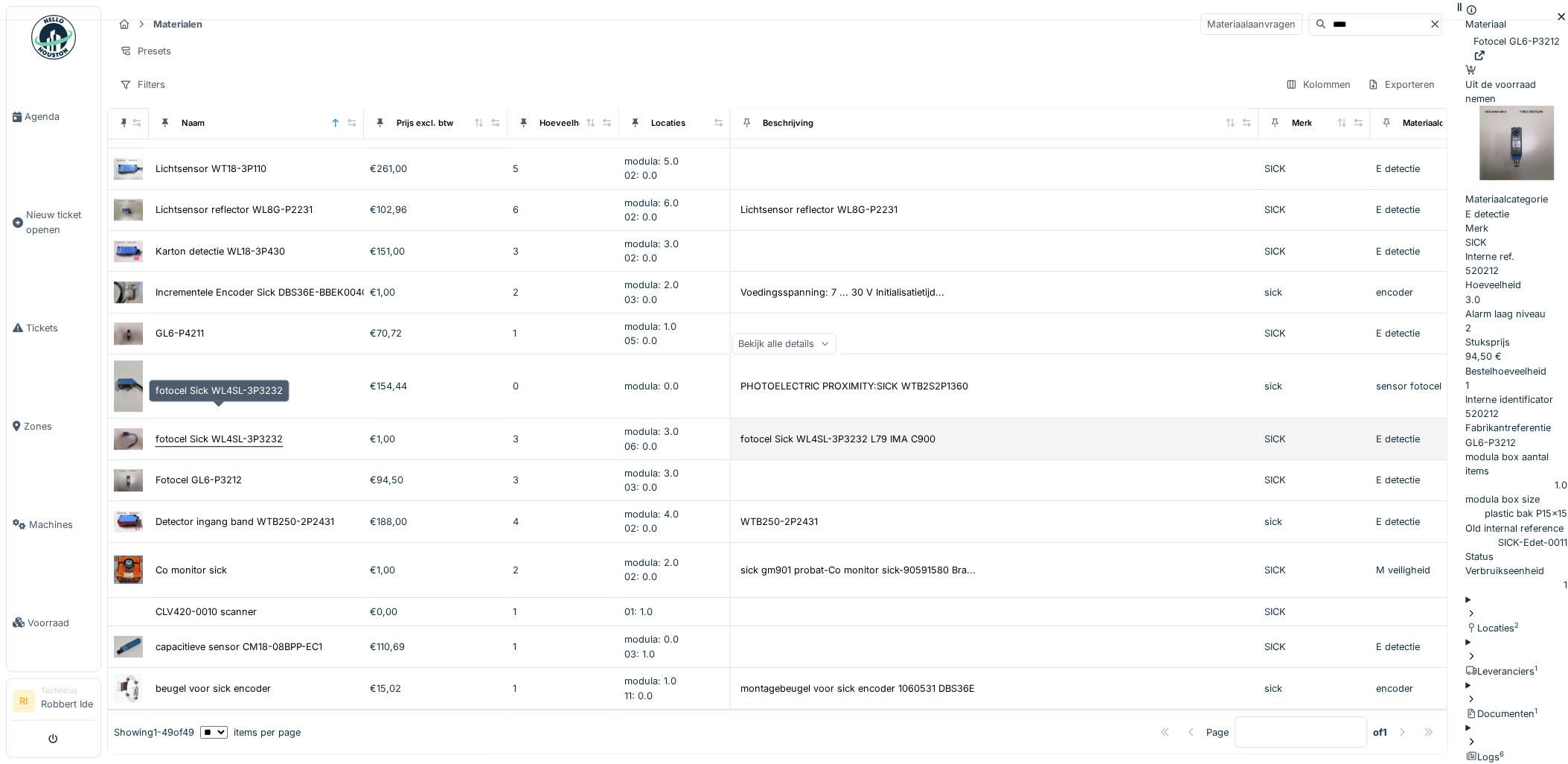
click at [198, 432] on div "fotocel Sick WL4SL-3P3232" at bounding box center [219, 439] width 127 height 14
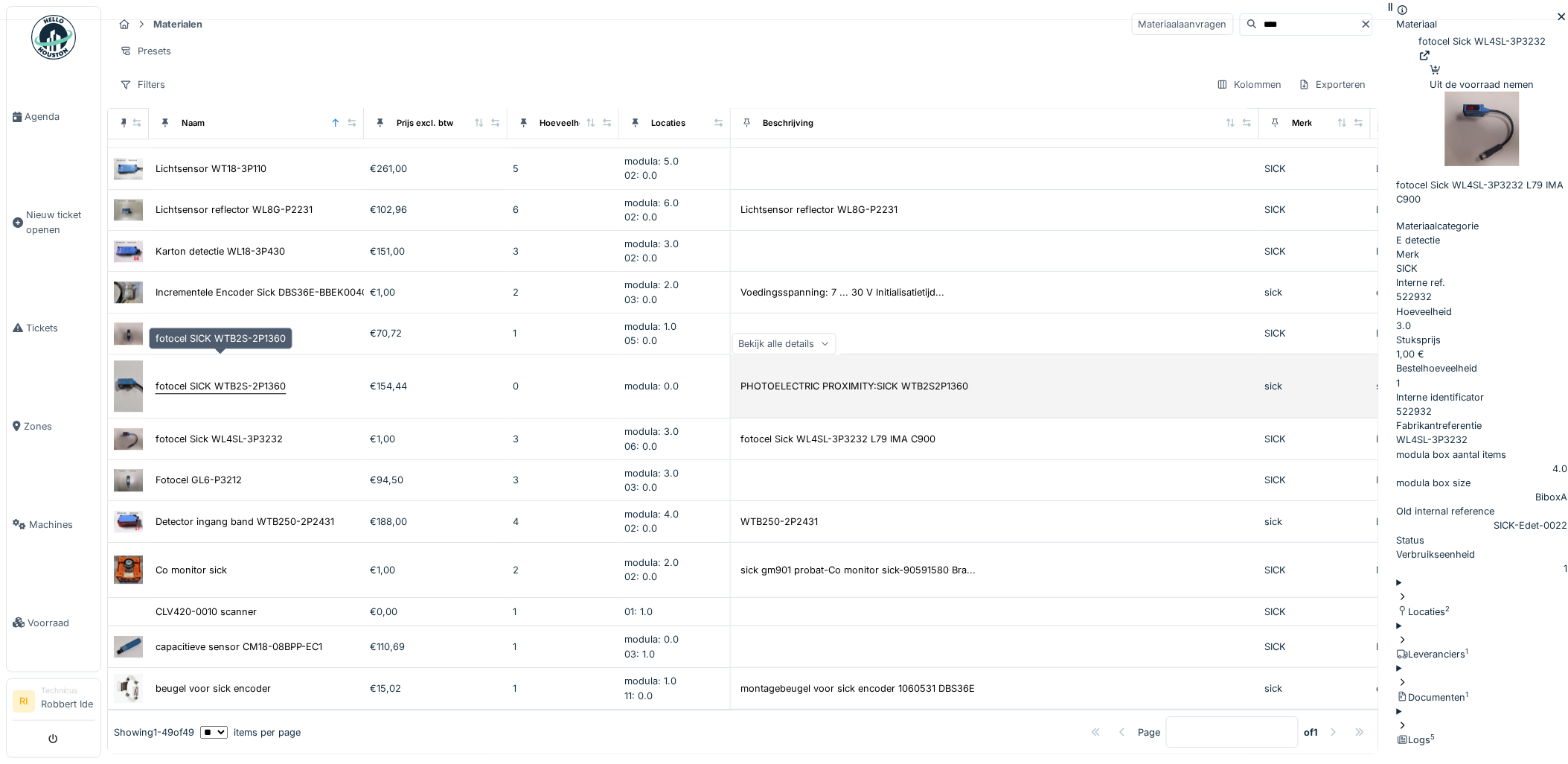
click at [213, 379] on div "fotocel SICK WTB2S-2P1360" at bounding box center [220, 386] width 130 height 14
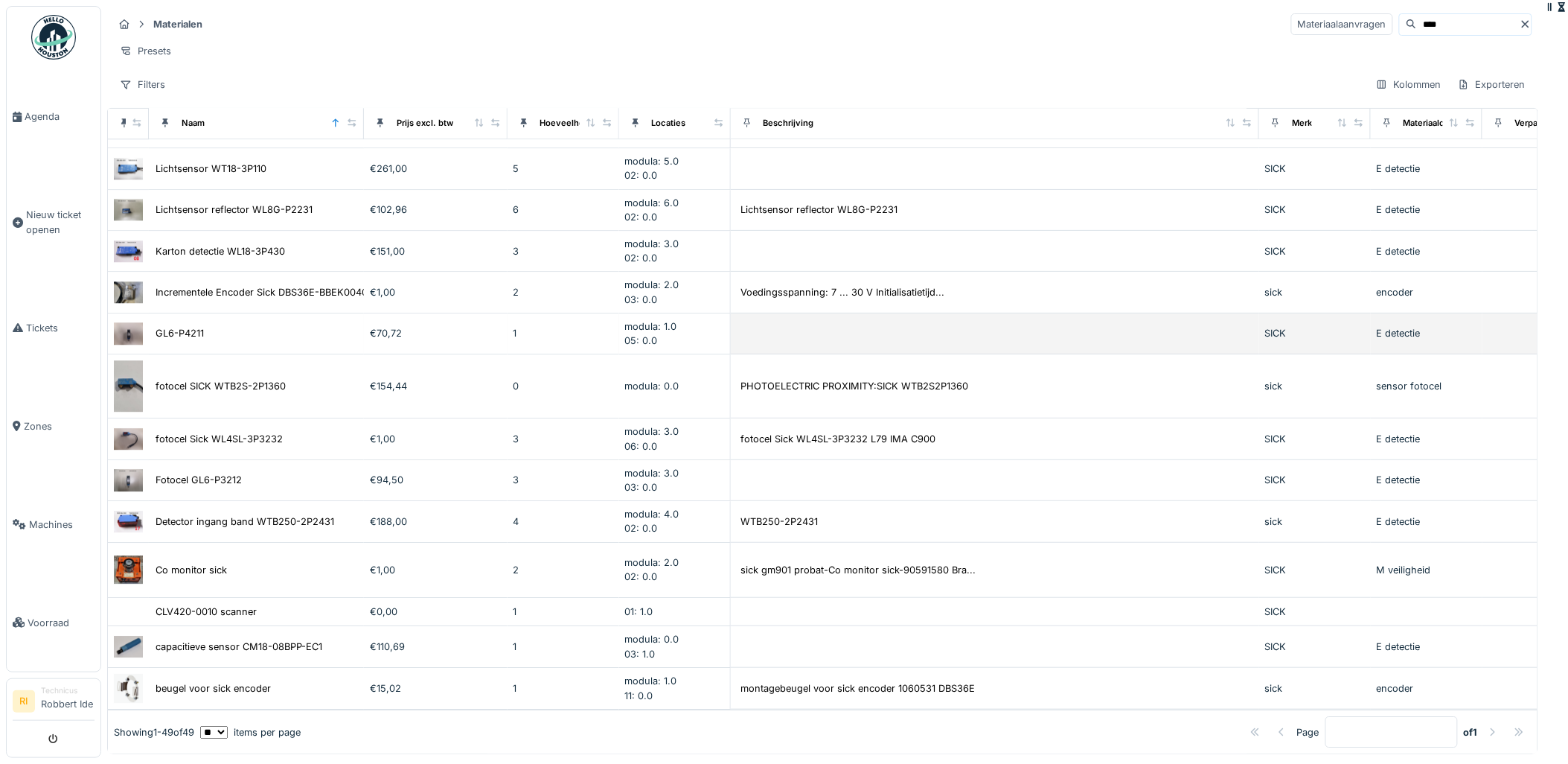
click at [228, 325] on div "GL6-P4211" at bounding box center [256, 333] width 203 height 16
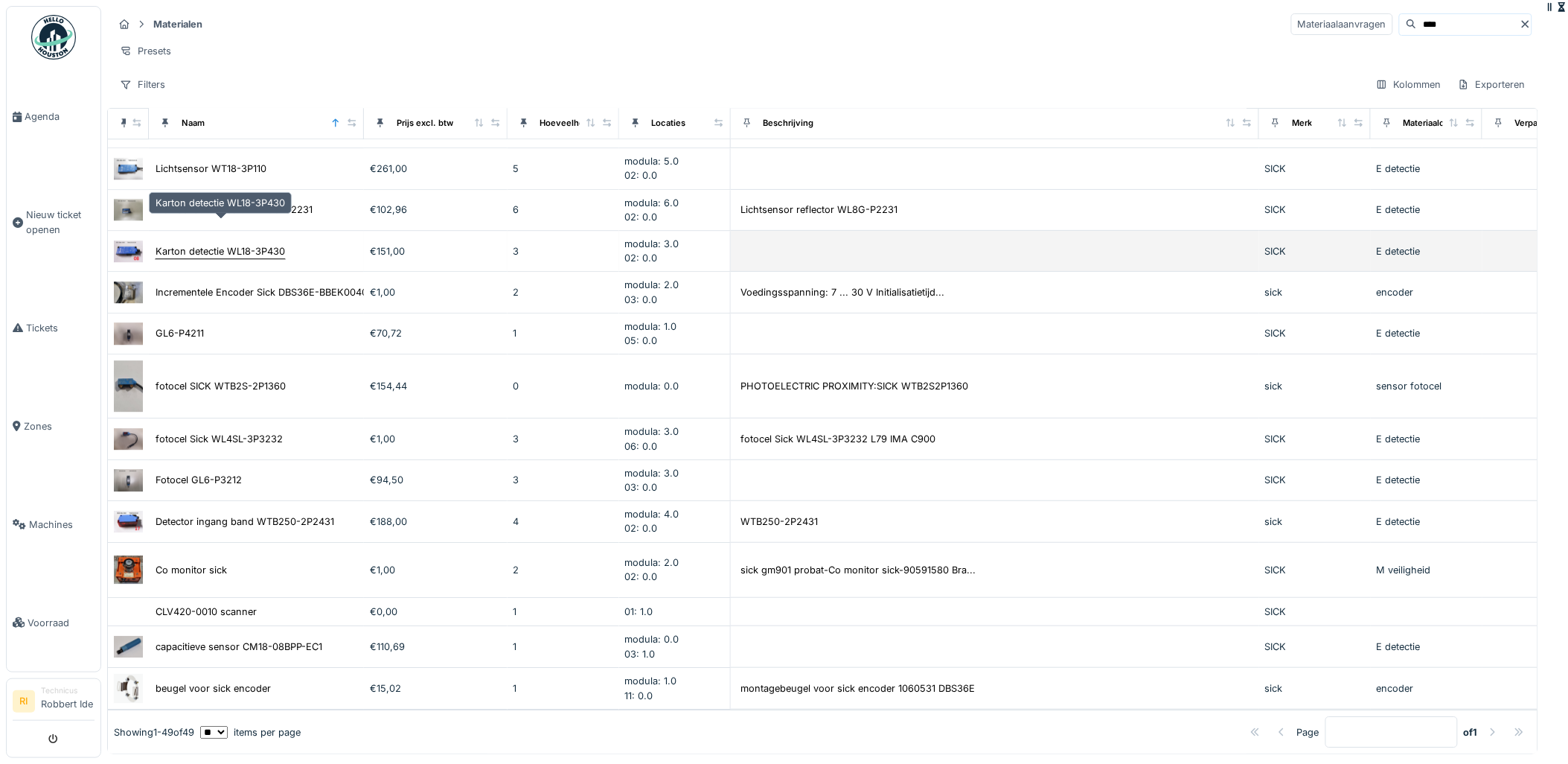
click at [261, 245] on div "Karton detectie WL18-3P430" at bounding box center [220, 252] width 130 height 14
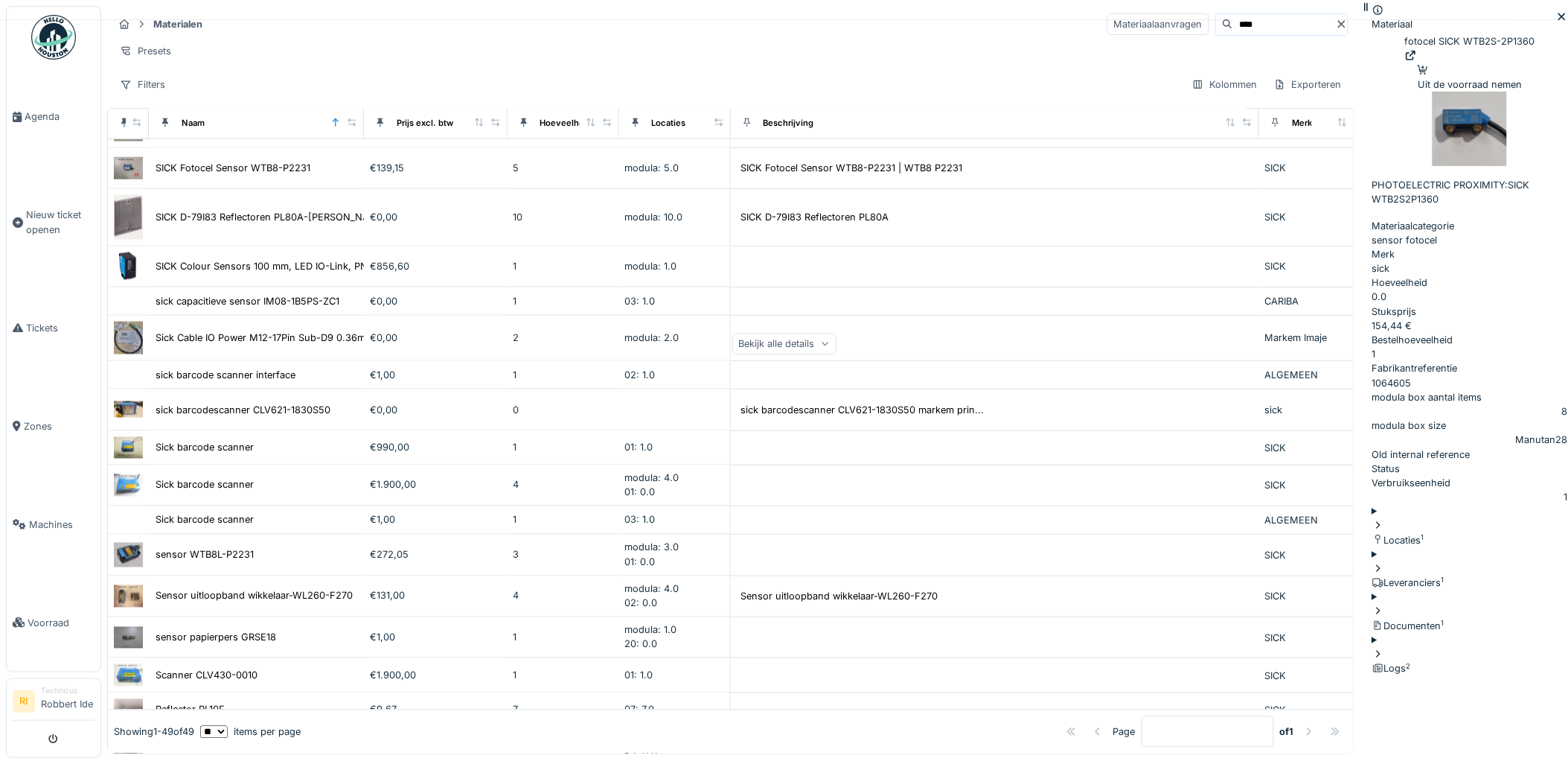
scroll to position [635, 0]
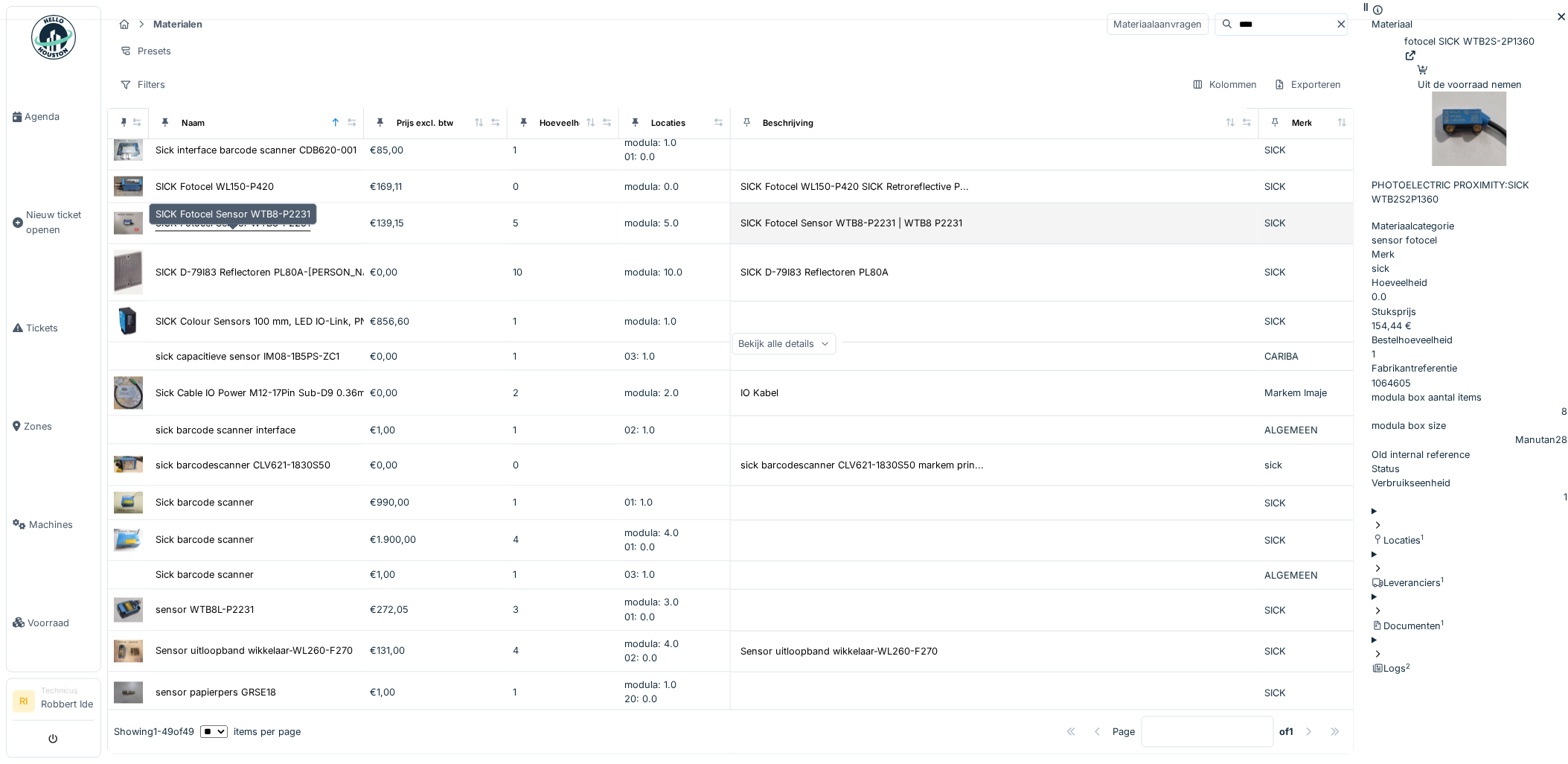
click at [247, 225] on div "SICK Fotocel Sensor WTB8-P2231" at bounding box center [233, 223] width 155 height 14
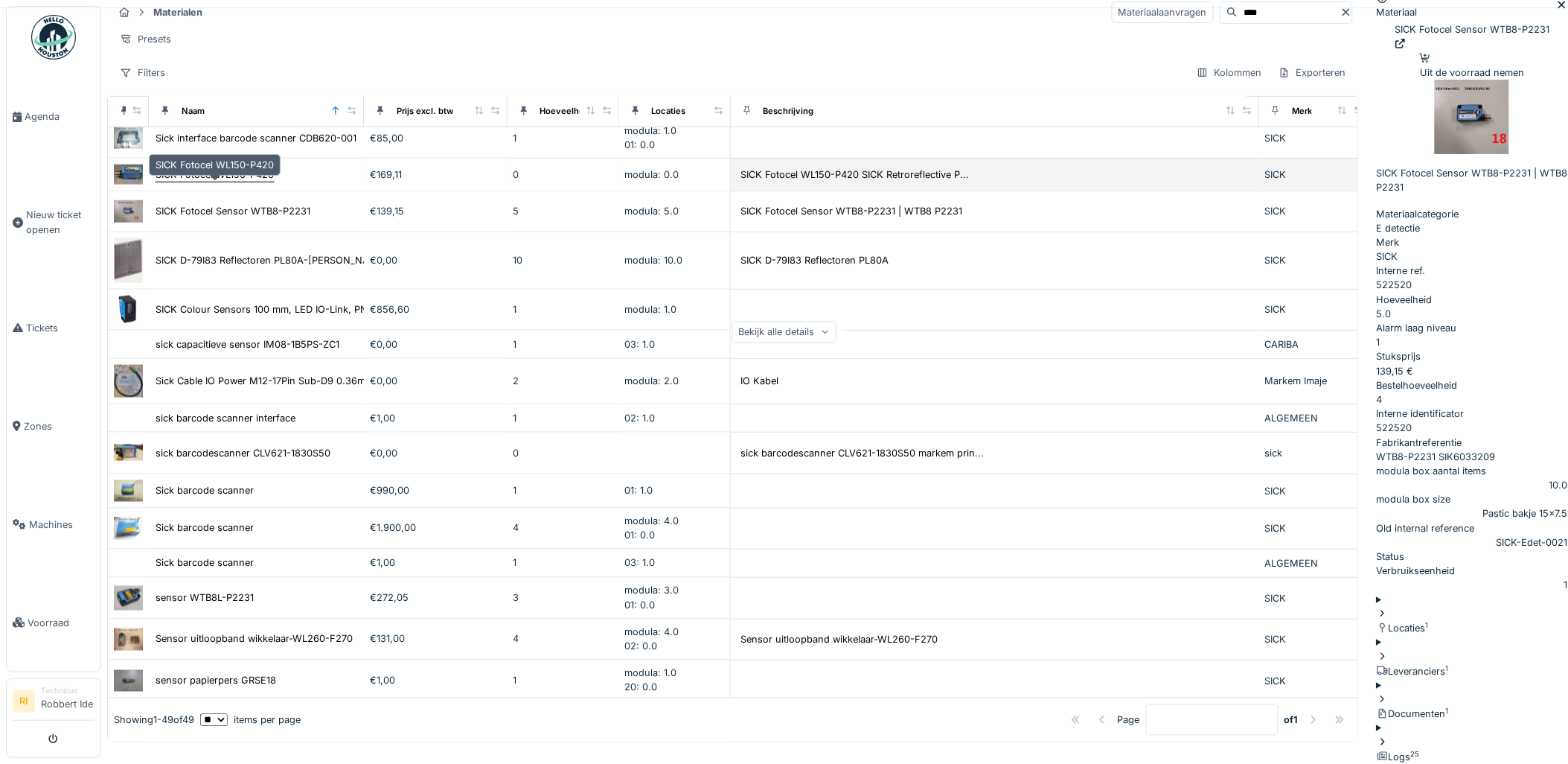
click at [244, 182] on div "SICK Fotocel WL150-P420" at bounding box center [215, 174] width 119 height 14
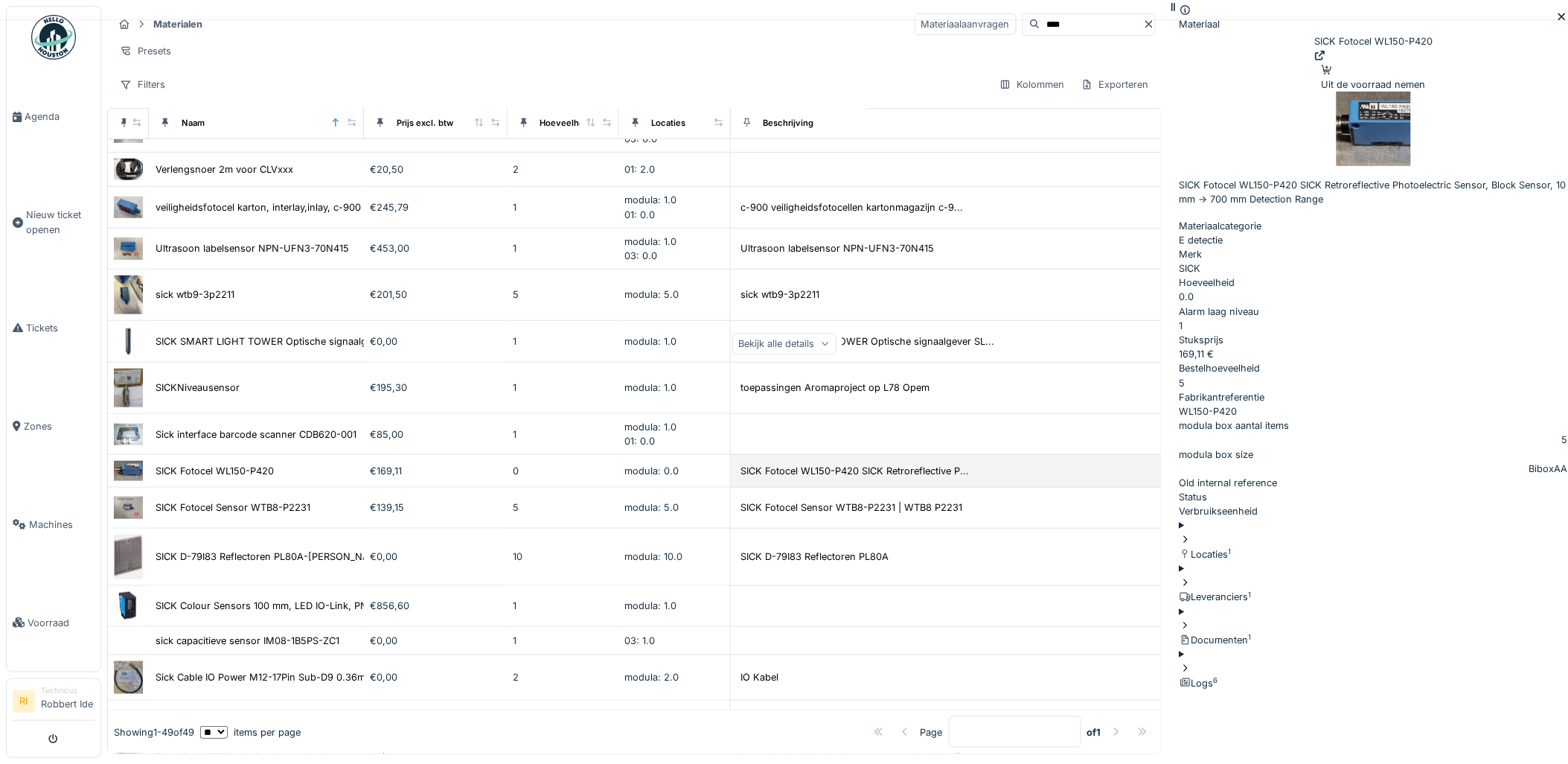
scroll to position [304, 0]
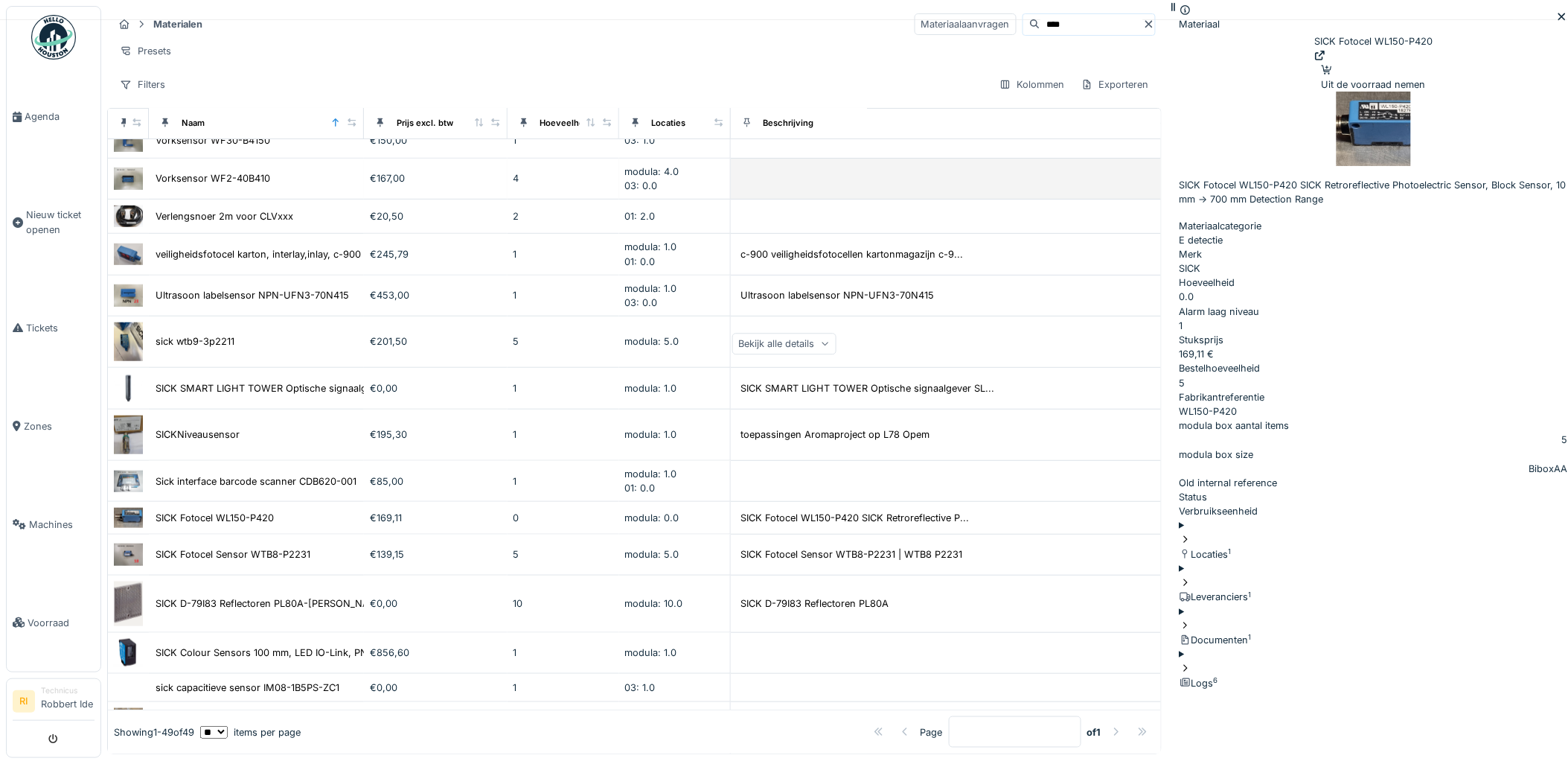
click at [312, 181] on div "Vorksensor WF2-40B410" at bounding box center [256, 178] width 203 height 16
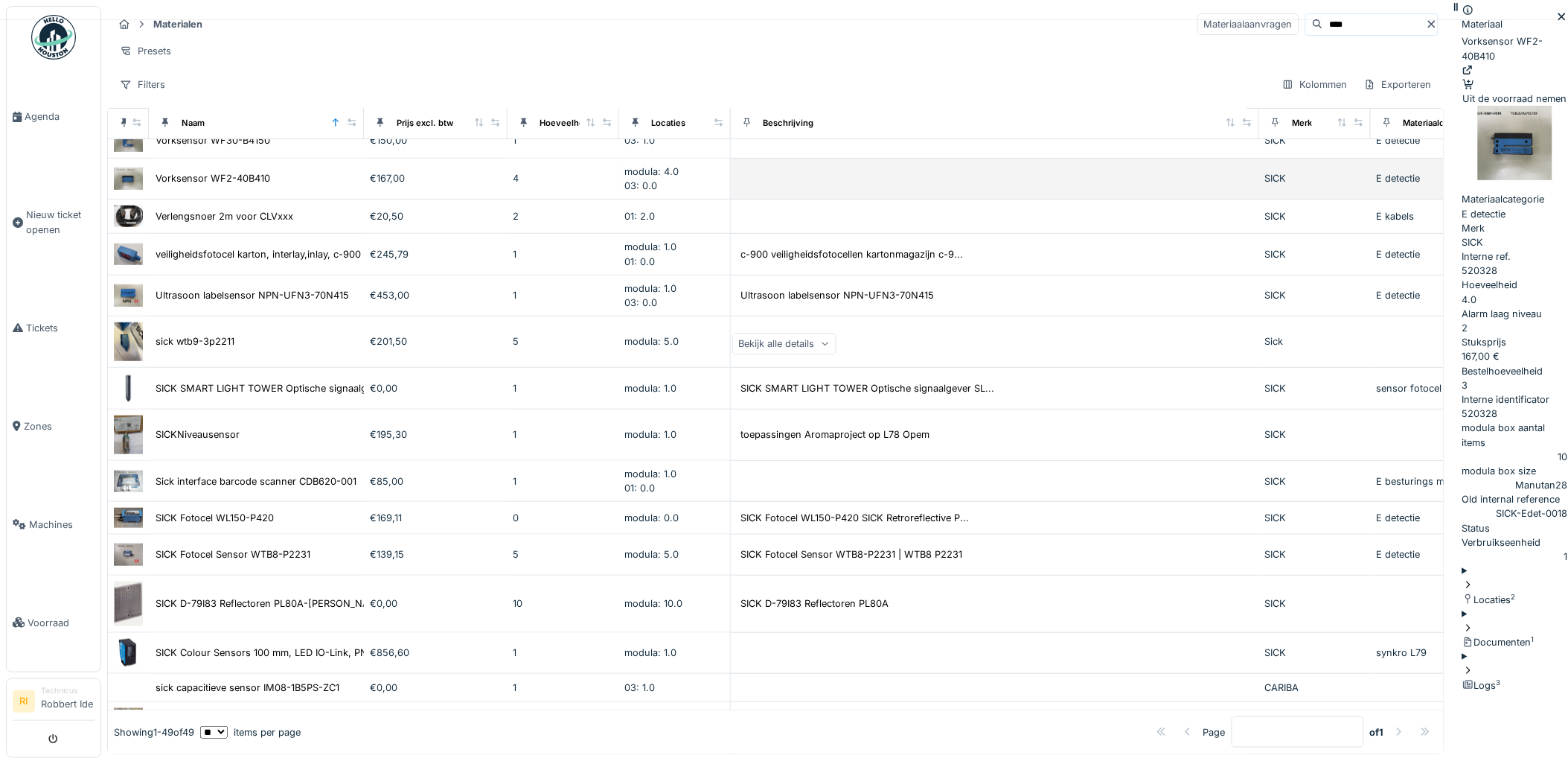
click at [133, 180] on img at bounding box center [128, 178] width 29 height 22
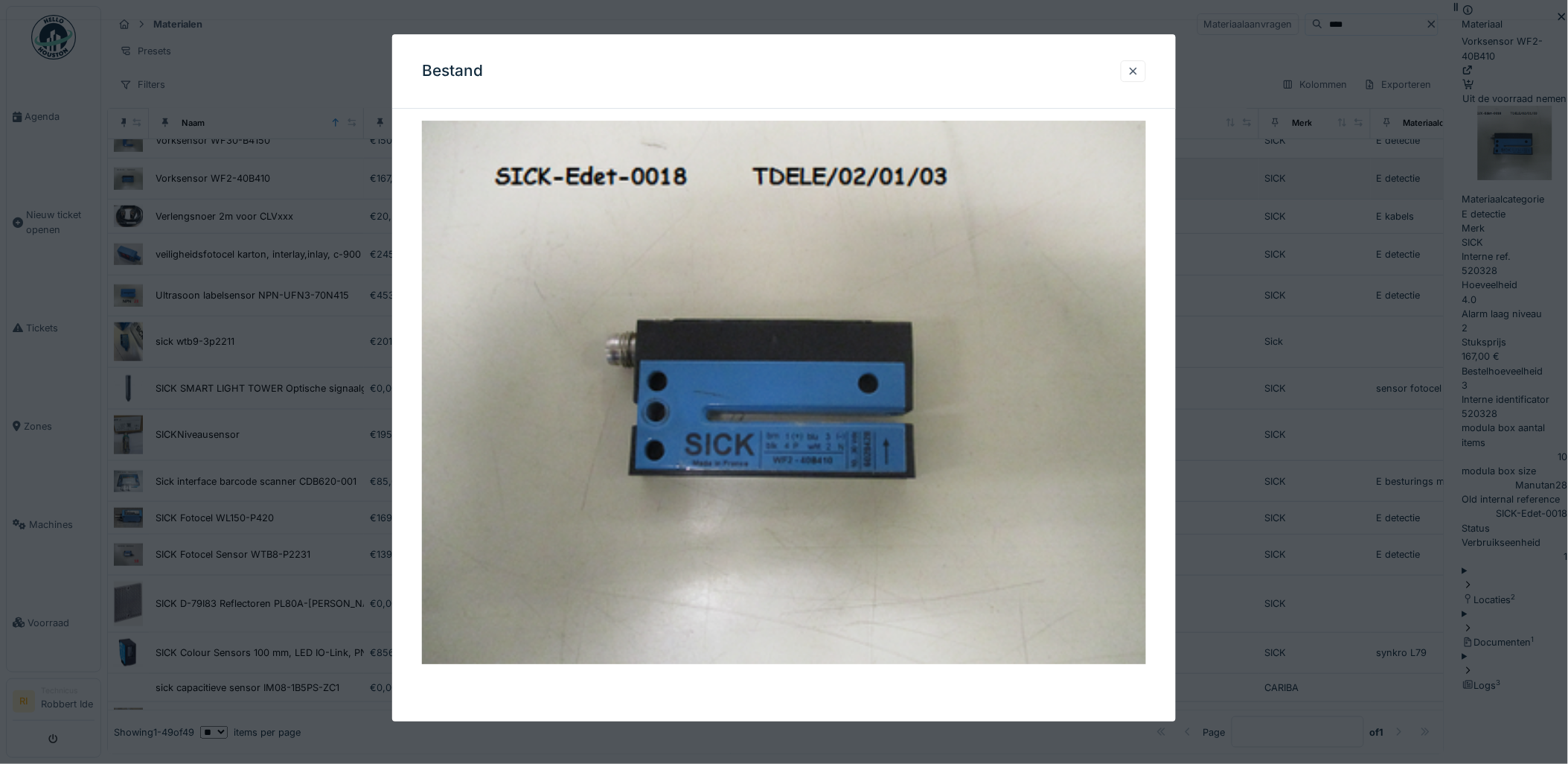
click at [133, 180] on div at bounding box center [784, 382] width 1568 height 764
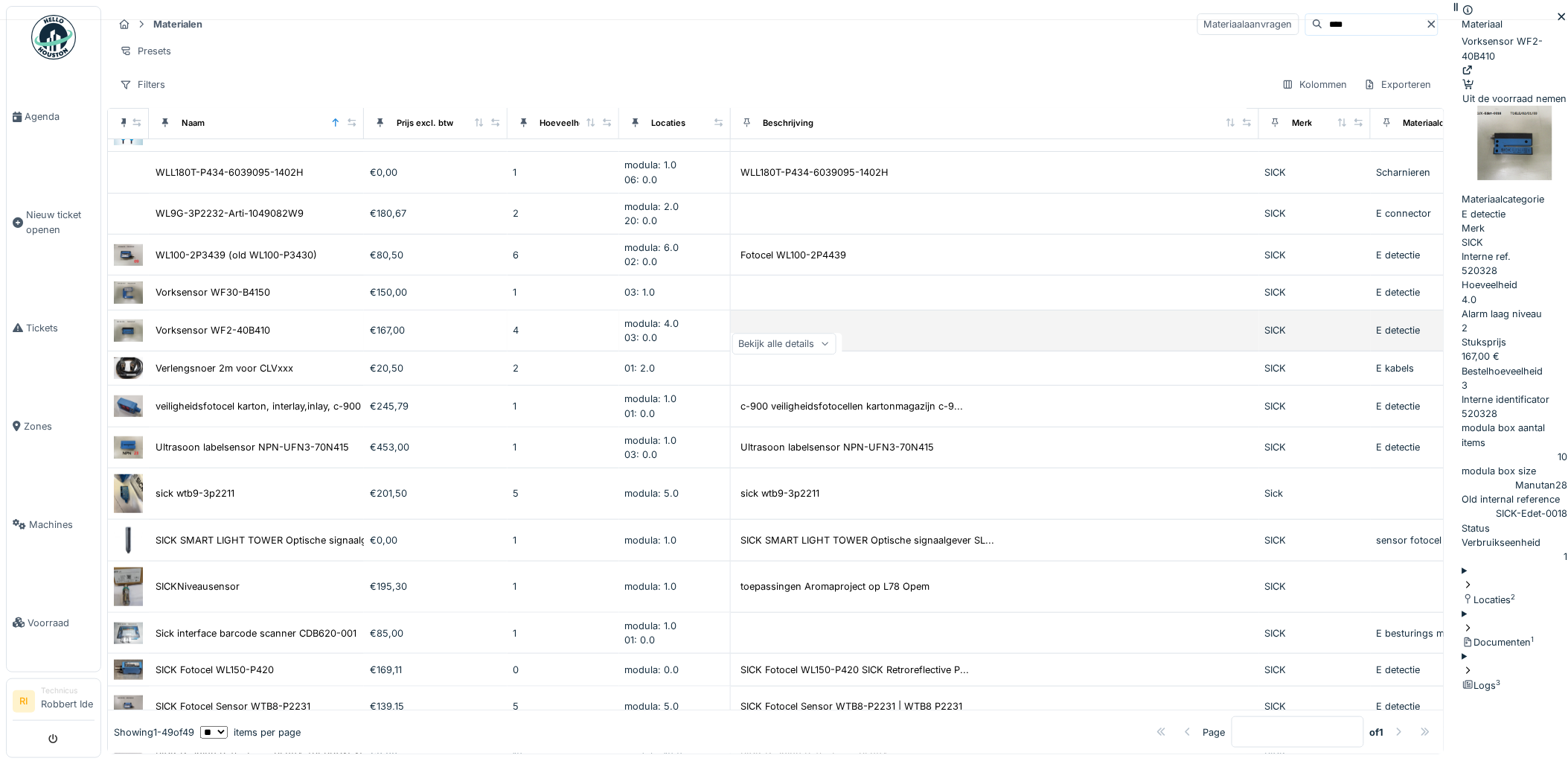
scroll to position [55, 0]
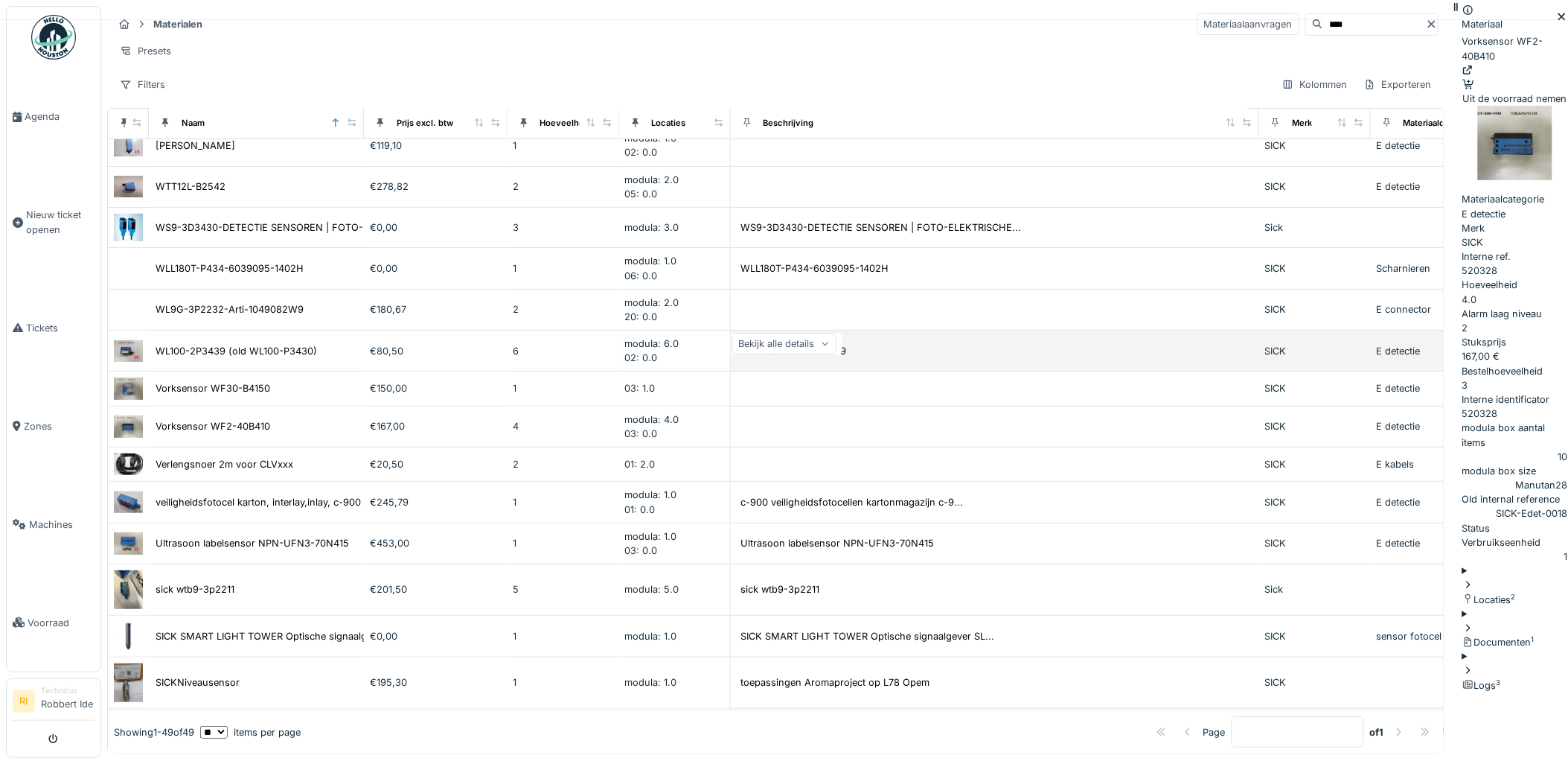
click at [130, 355] on img at bounding box center [128, 351] width 29 height 22
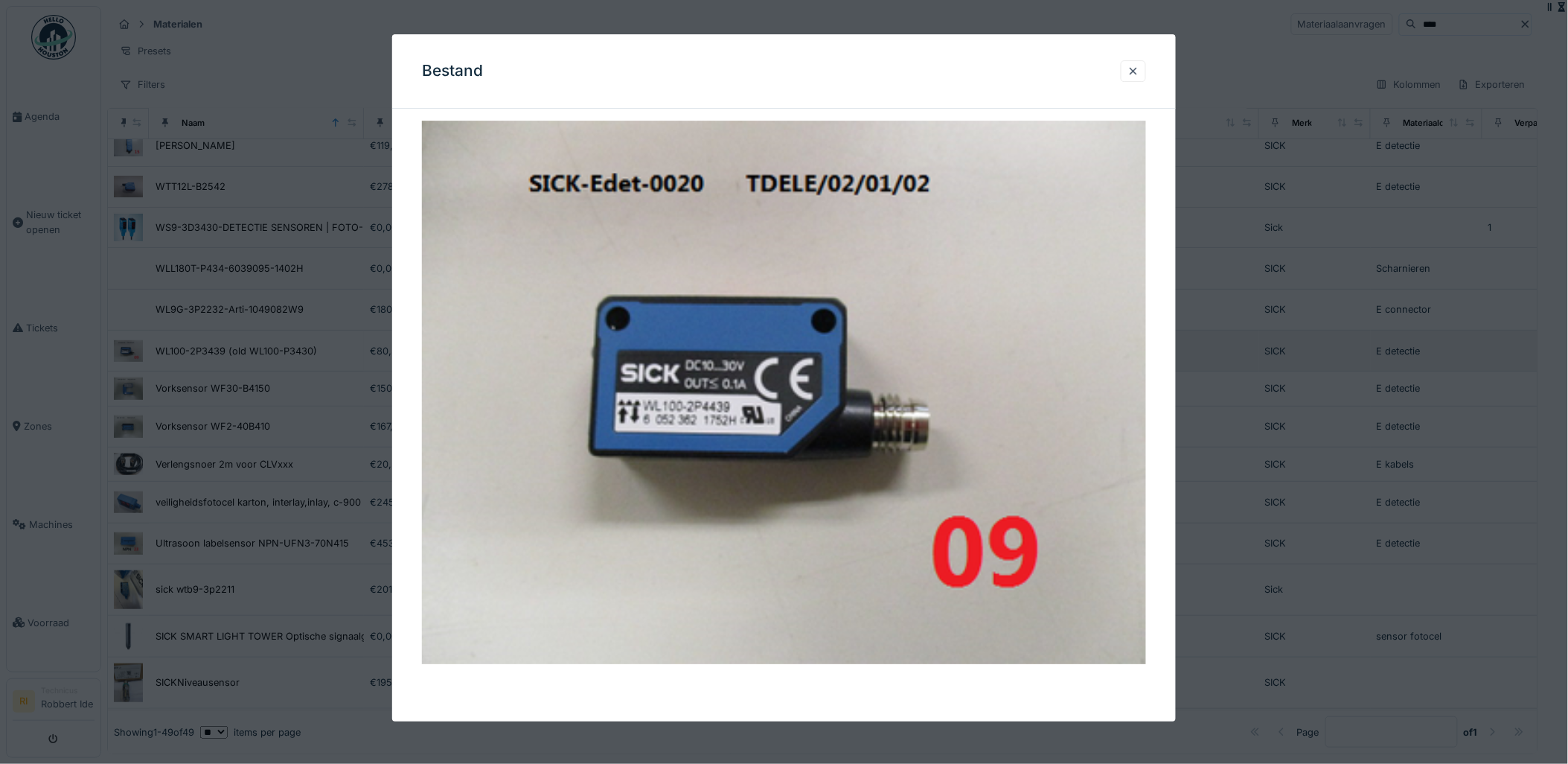
click at [130, 355] on div at bounding box center [784, 382] width 1568 height 764
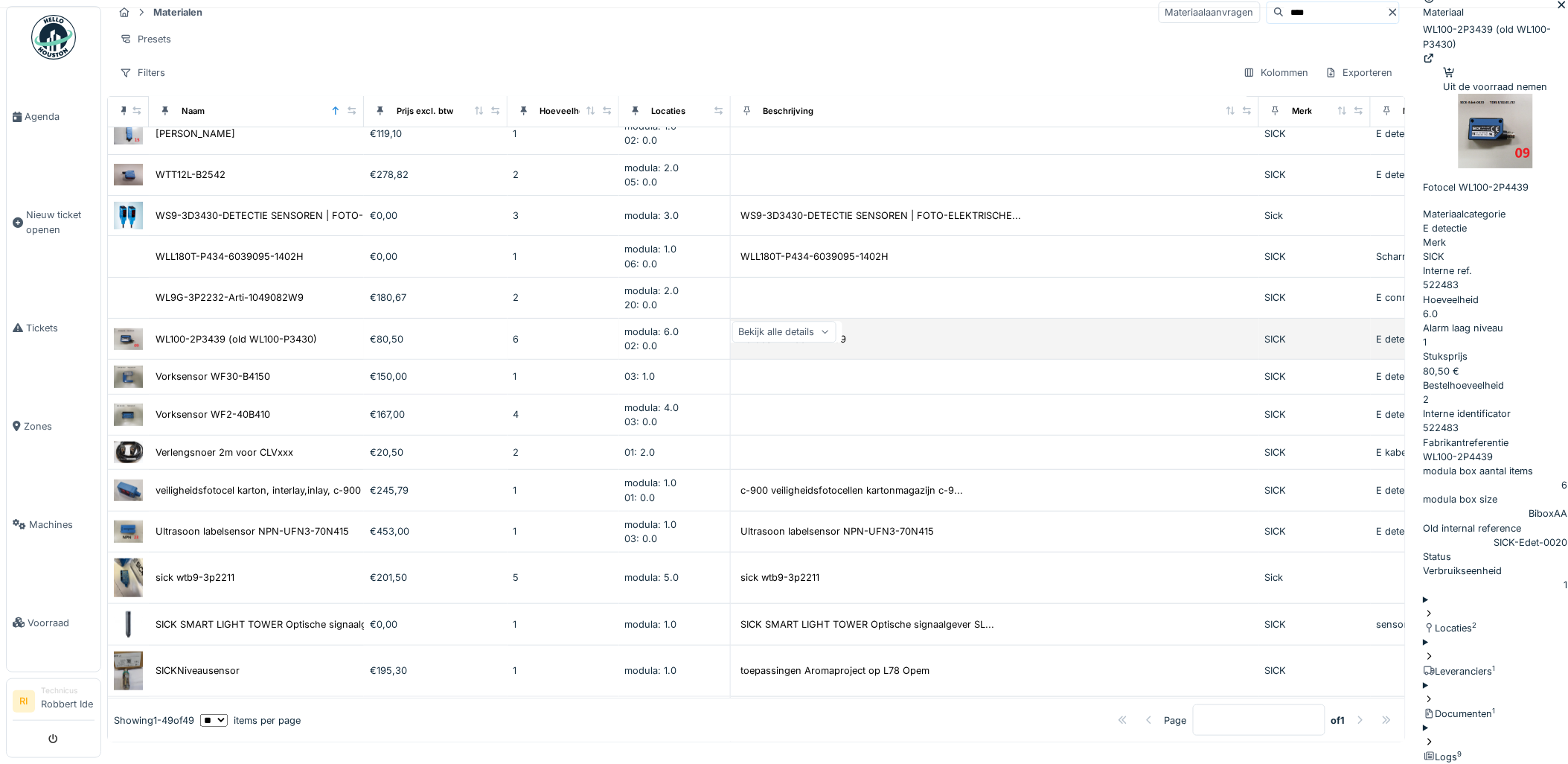
click at [130, 350] on img at bounding box center [128, 339] width 29 height 22
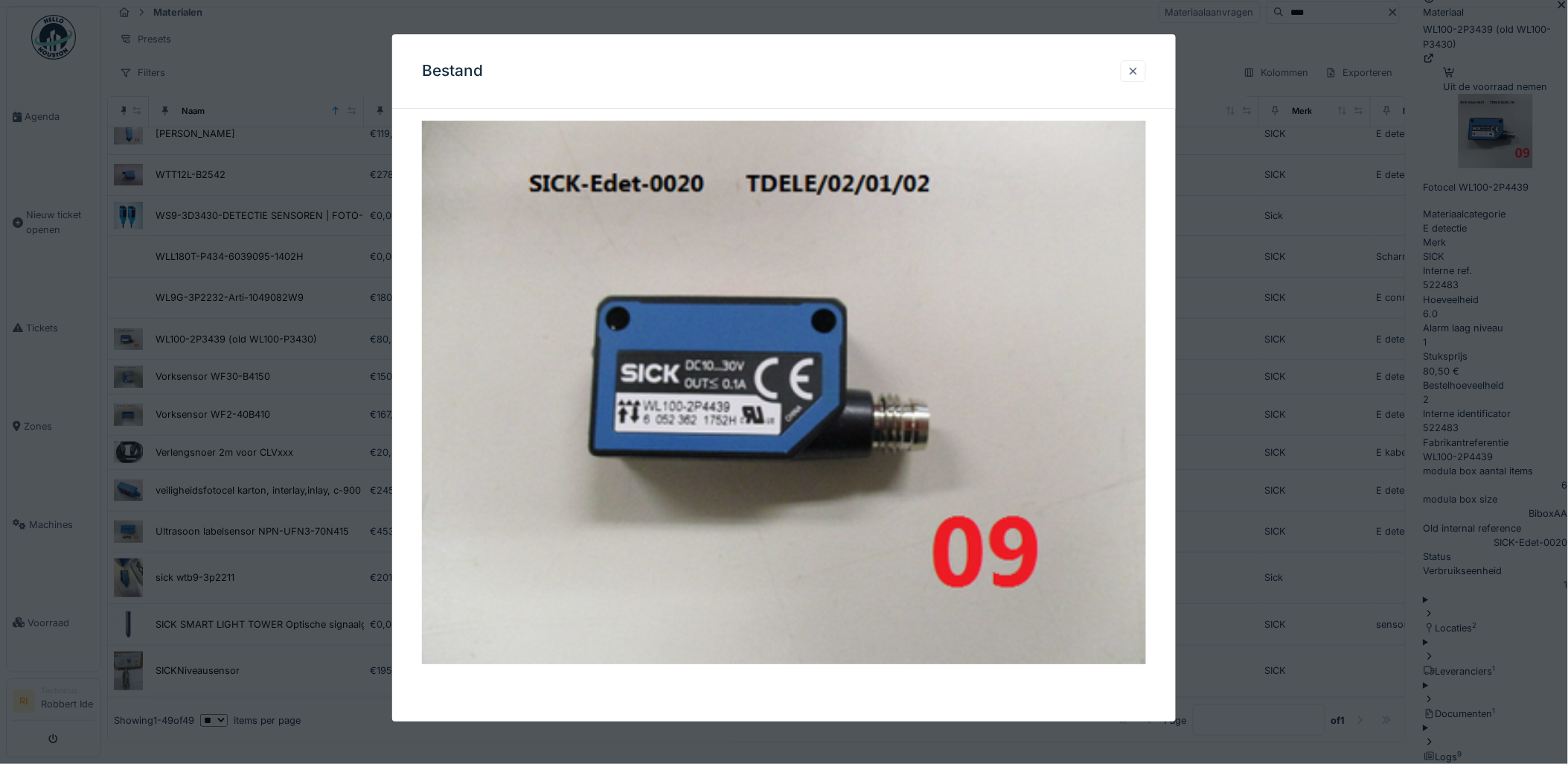
click at [1139, 69] on div at bounding box center [1133, 71] width 12 height 14
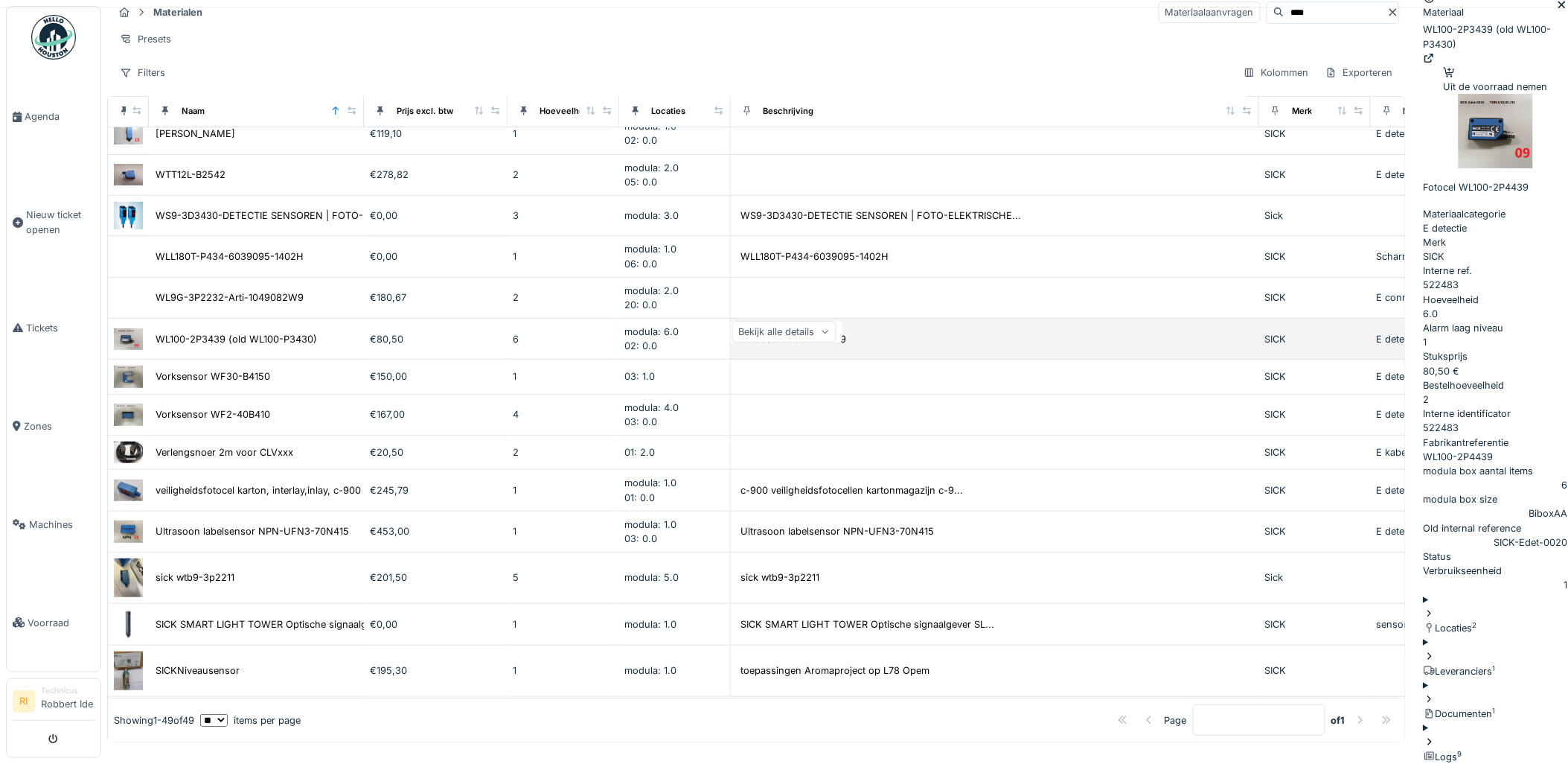
click at [131, 350] on img at bounding box center [128, 339] width 29 height 22
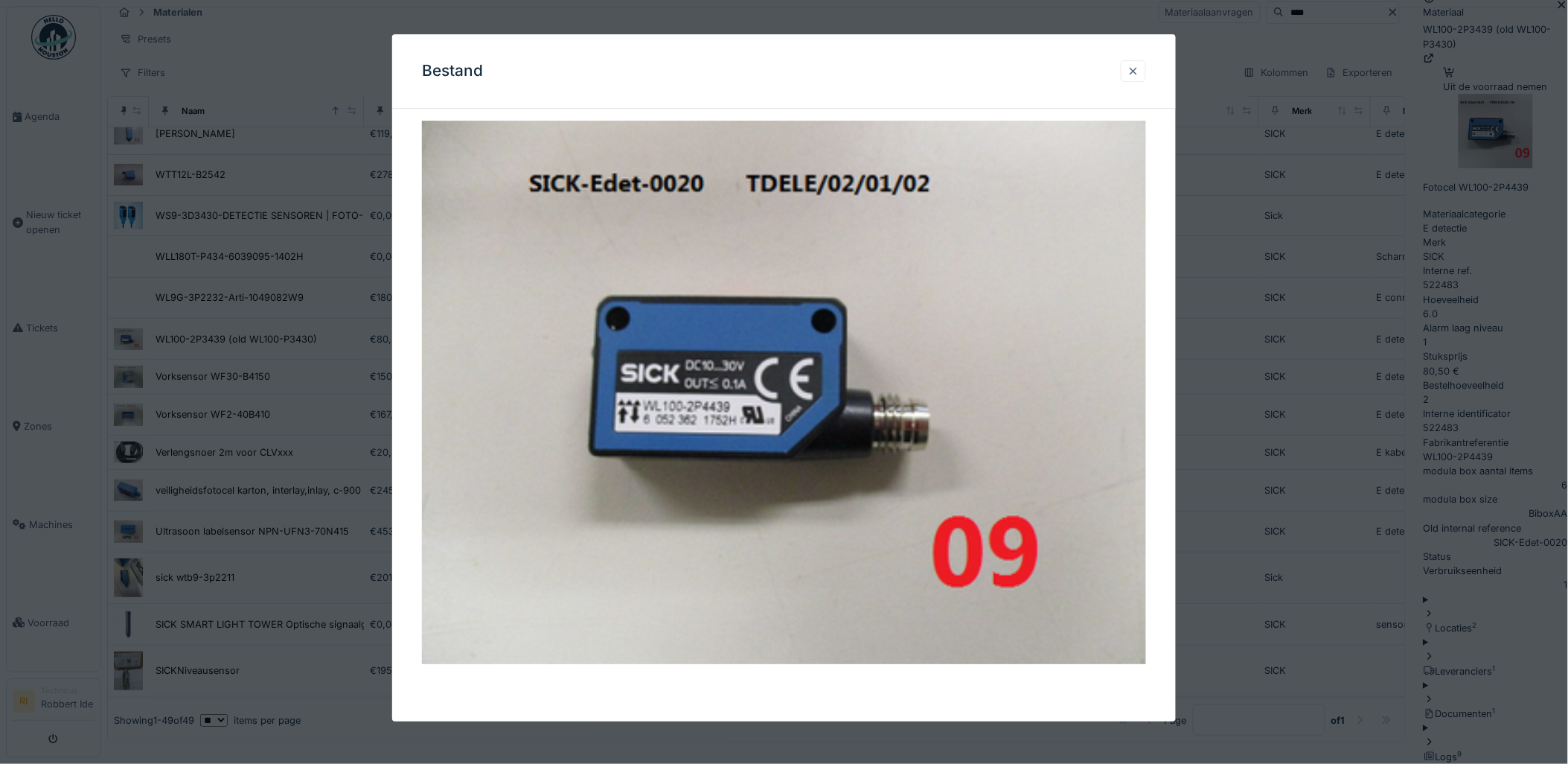
click at [1139, 72] on div at bounding box center [1133, 71] width 12 height 14
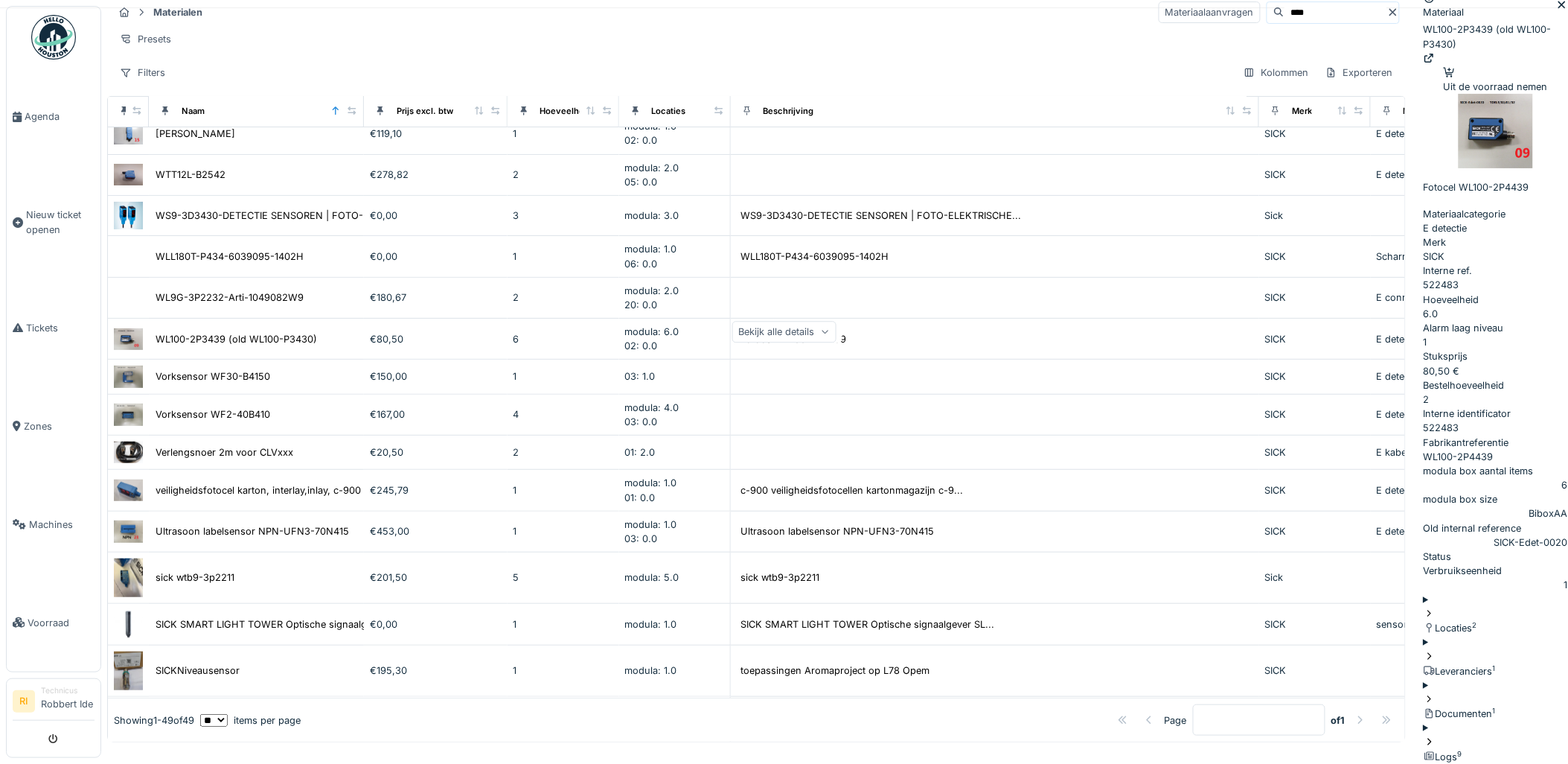
click at [1444, 84] on div "Uit de voorraad nemen" at bounding box center [1495, 80] width 104 height 28
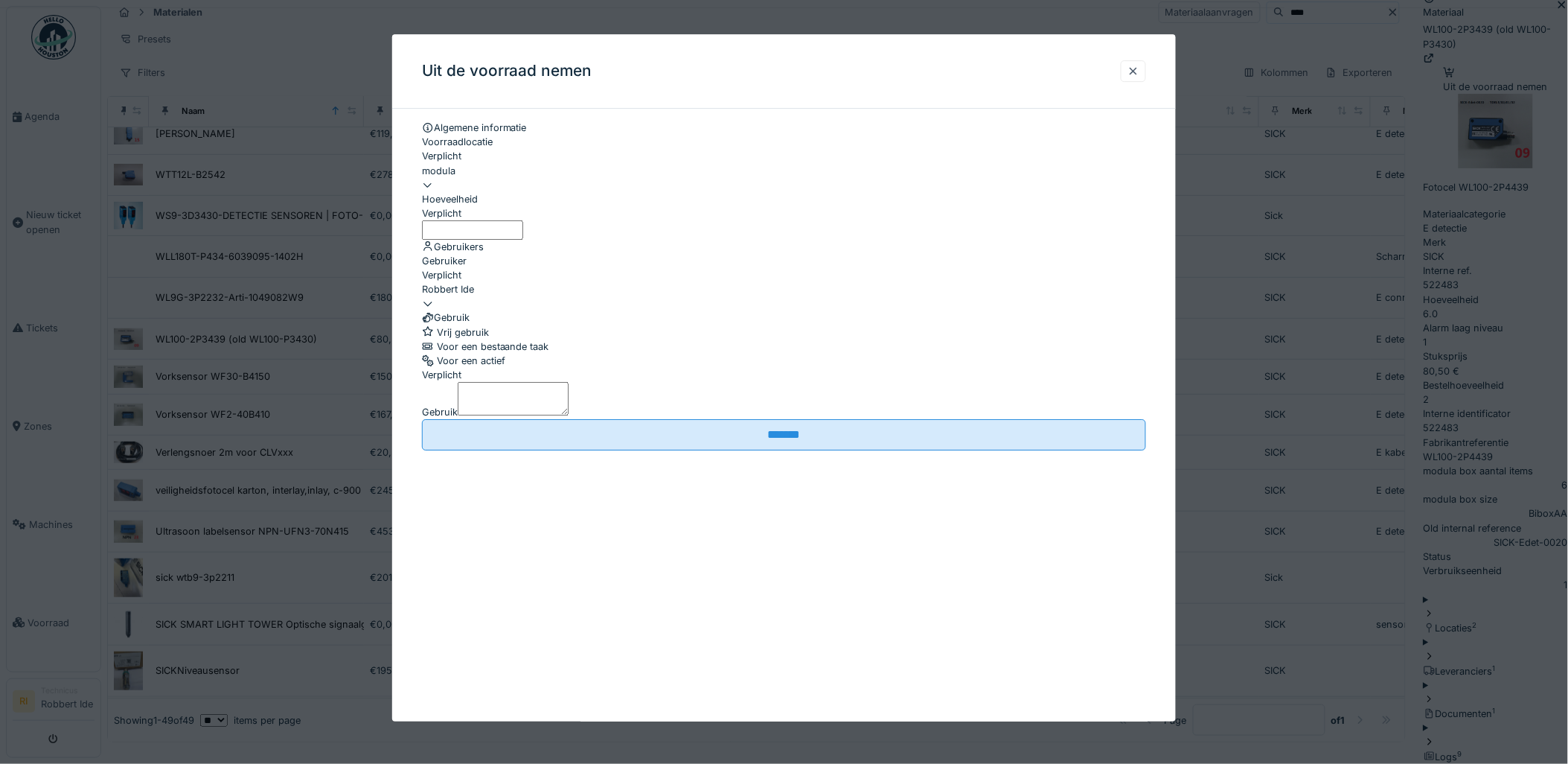
click at [478, 206] on label "Hoeveelheid" at bounding box center [449, 199] width 55 height 14
click at [488, 220] on input "Hoeveelheid" at bounding box center [472, 230] width 102 height 19
type input "*"
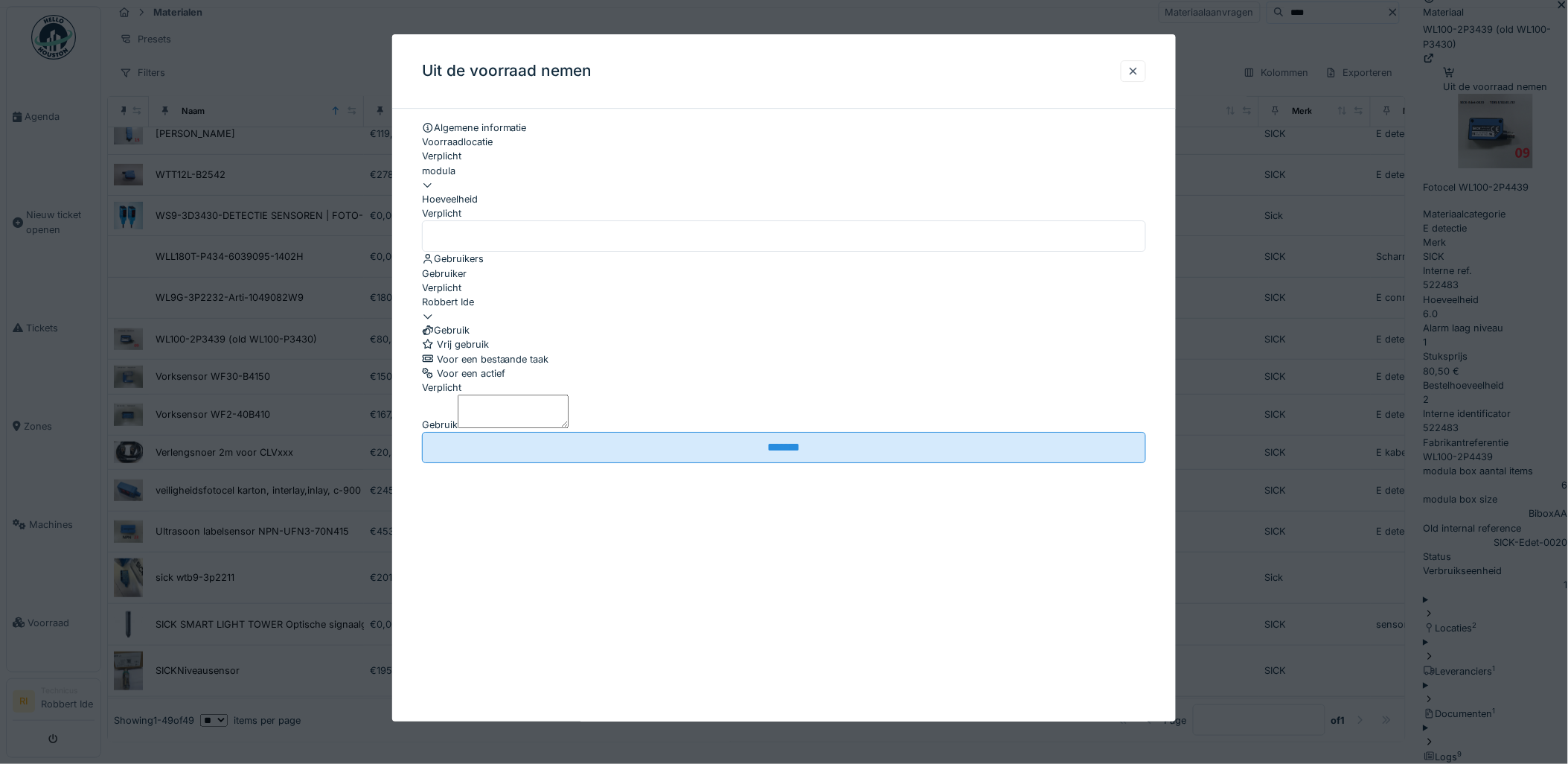
click at [551, 352] on div "Vrij gebruik" at bounding box center [784, 345] width 725 height 14
click at [548, 427] on textarea "Gebruik" at bounding box center [513, 411] width 111 height 33
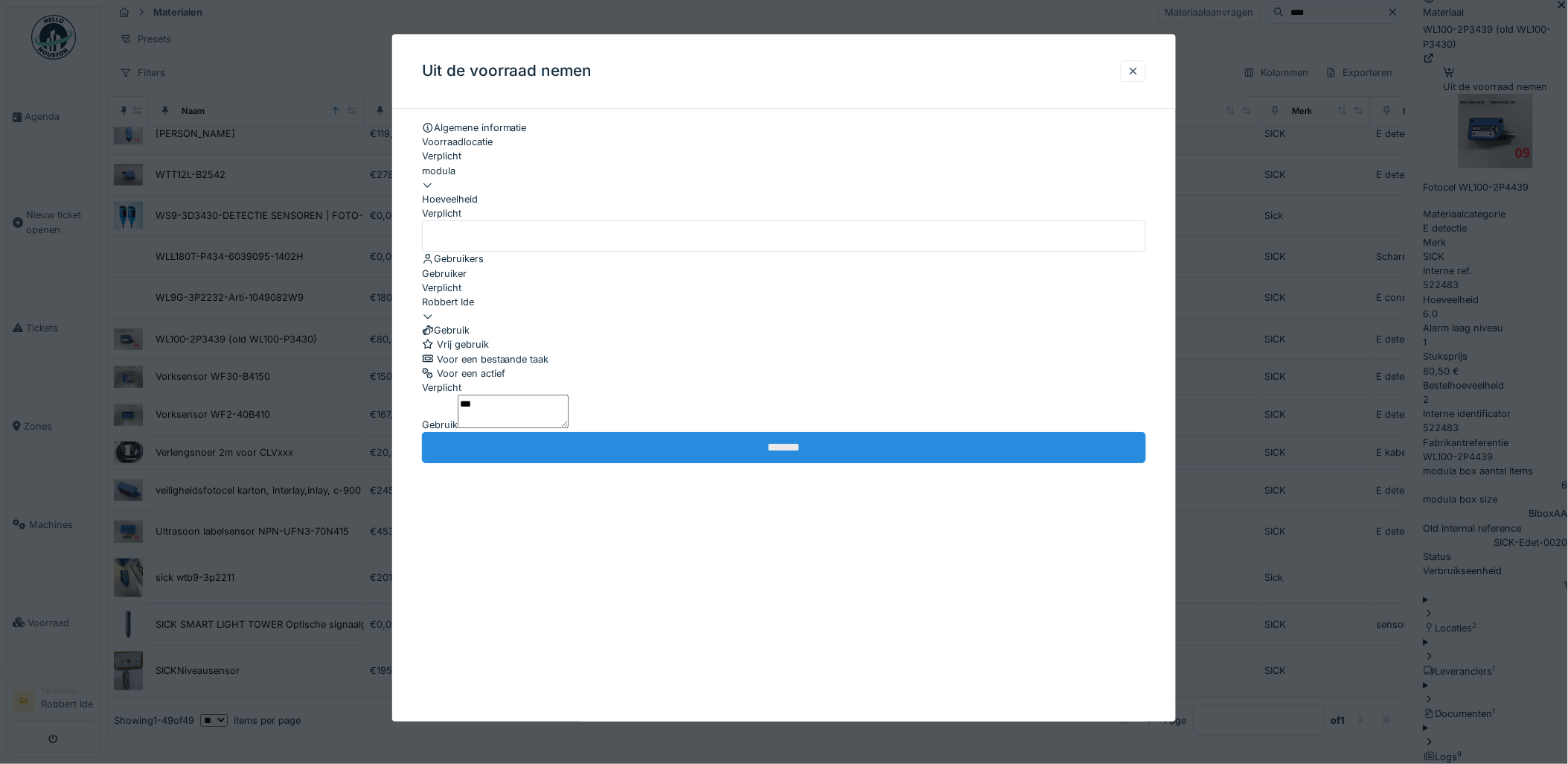
type textarea "***"
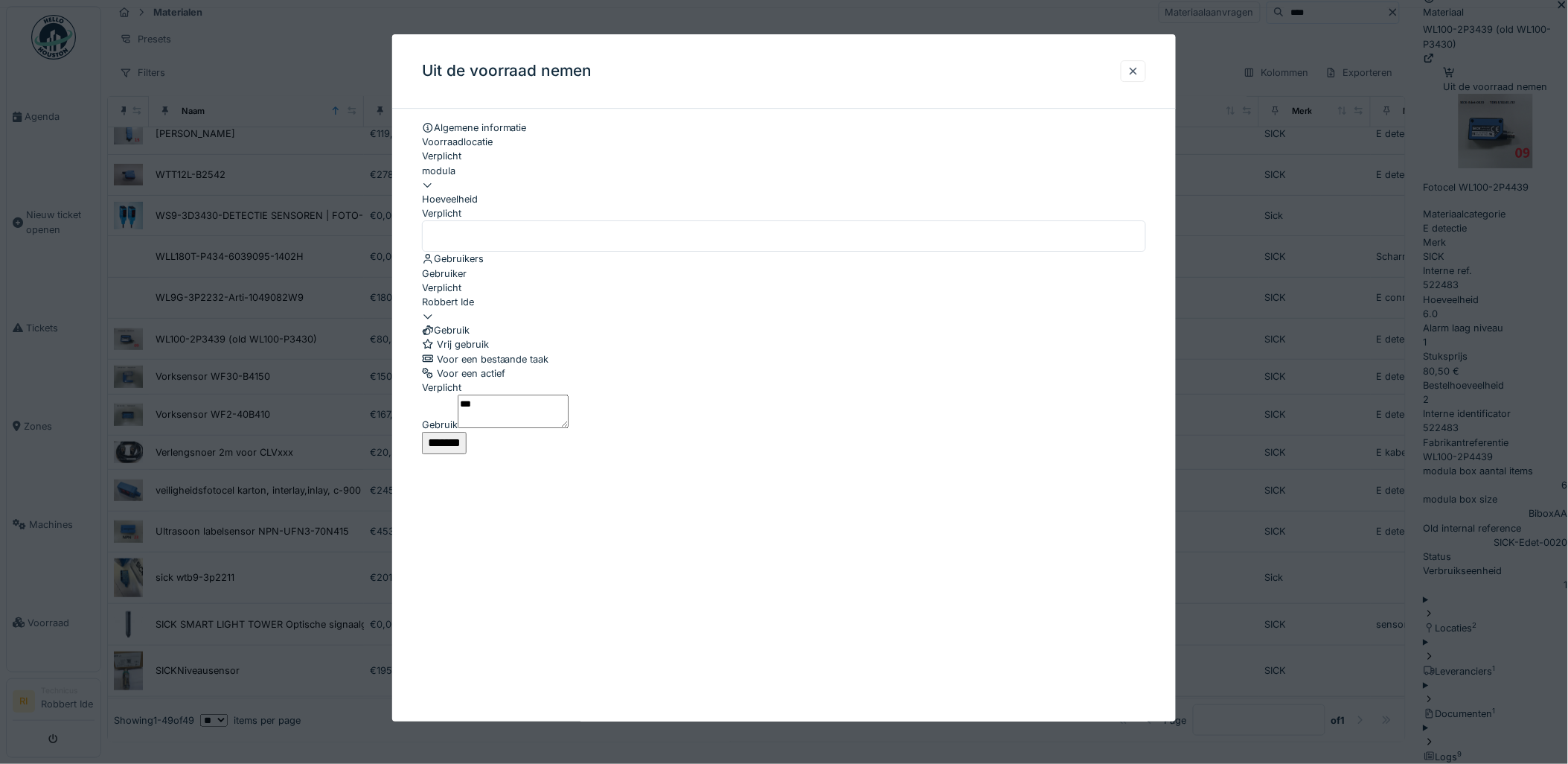
click at [466, 454] on input "*******" at bounding box center [444, 443] width 45 height 23
